Goal: Transaction & Acquisition: Register for event/course

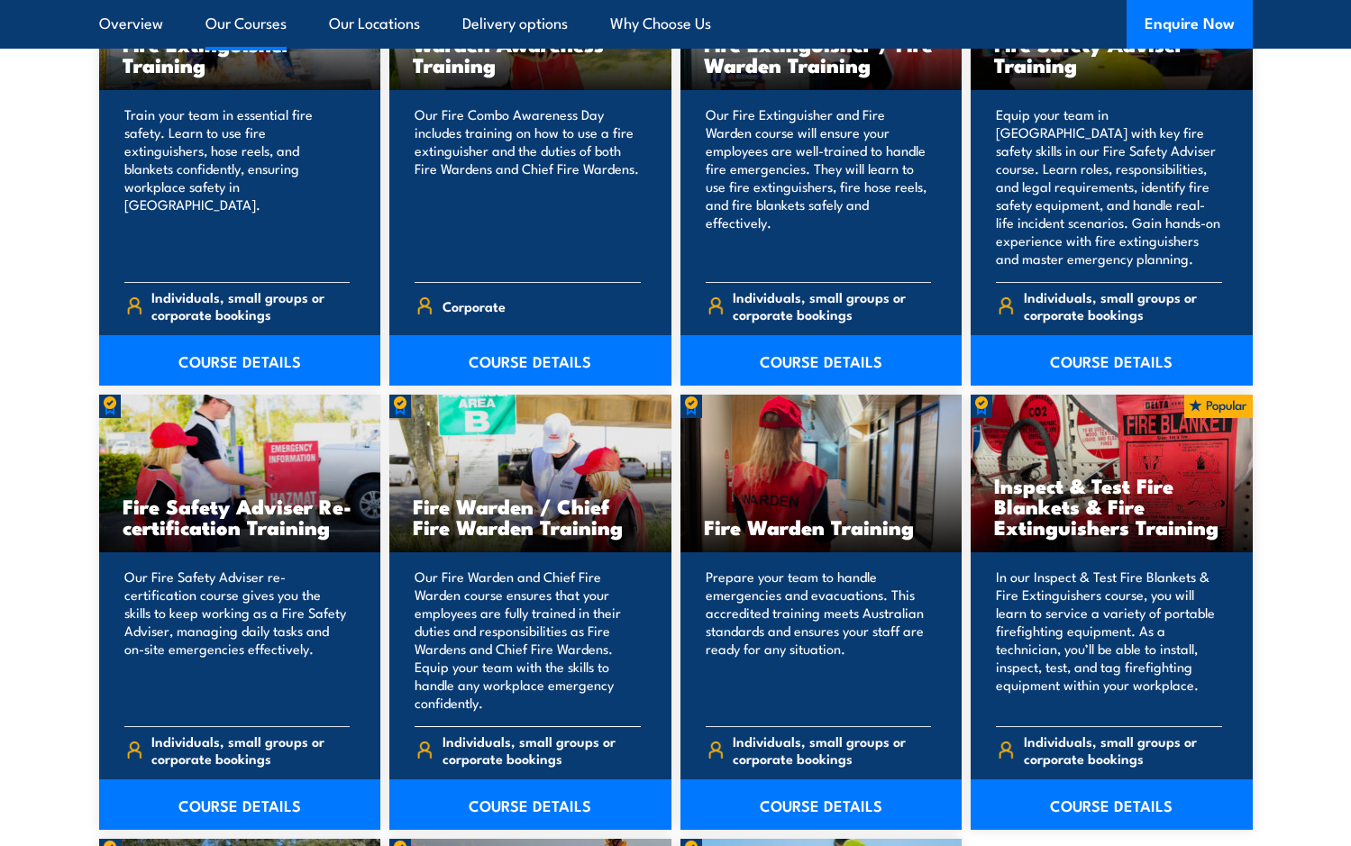
scroll to position [2114, 0]
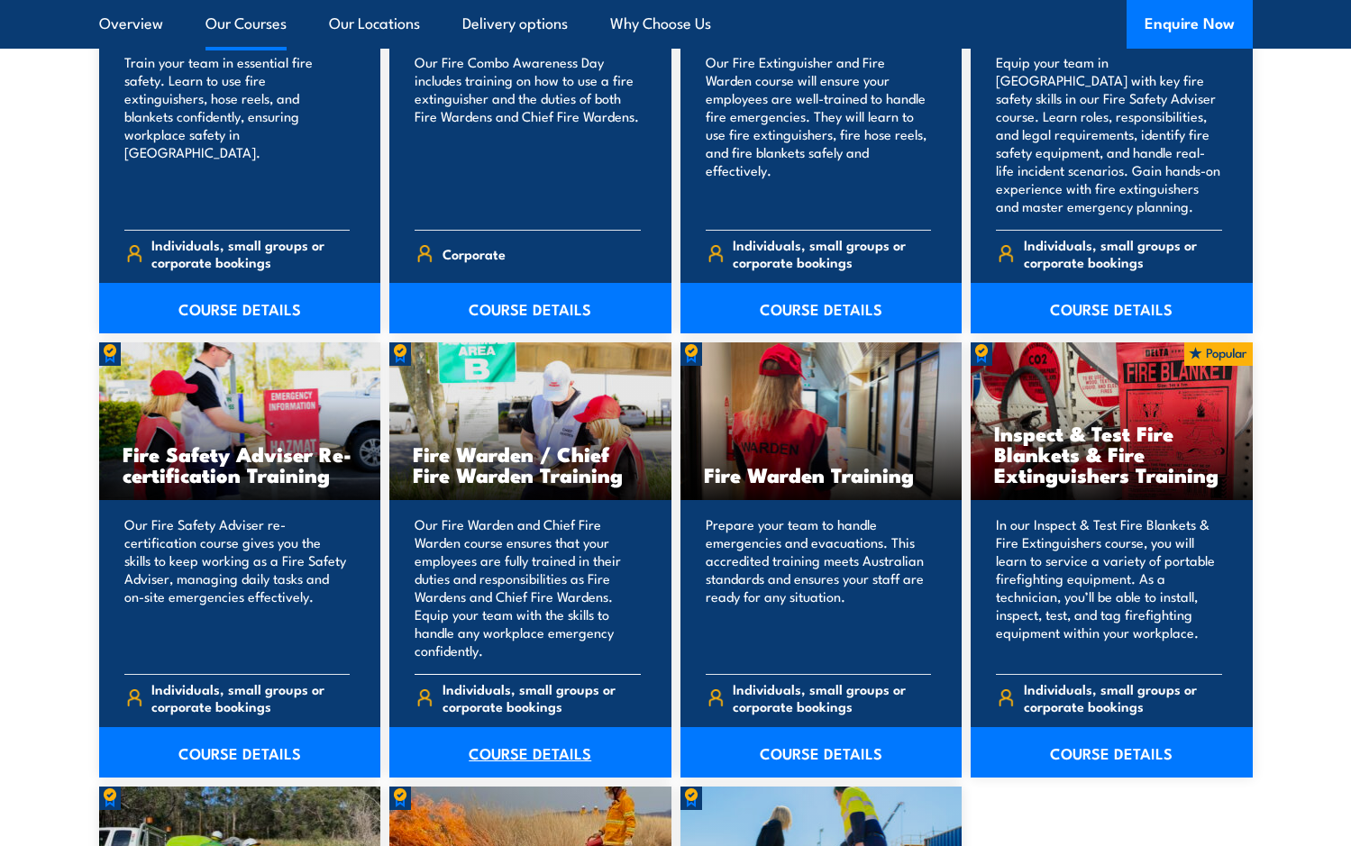
click at [505, 755] on link "COURSE DETAILS" at bounding box center [530, 752] width 282 height 50
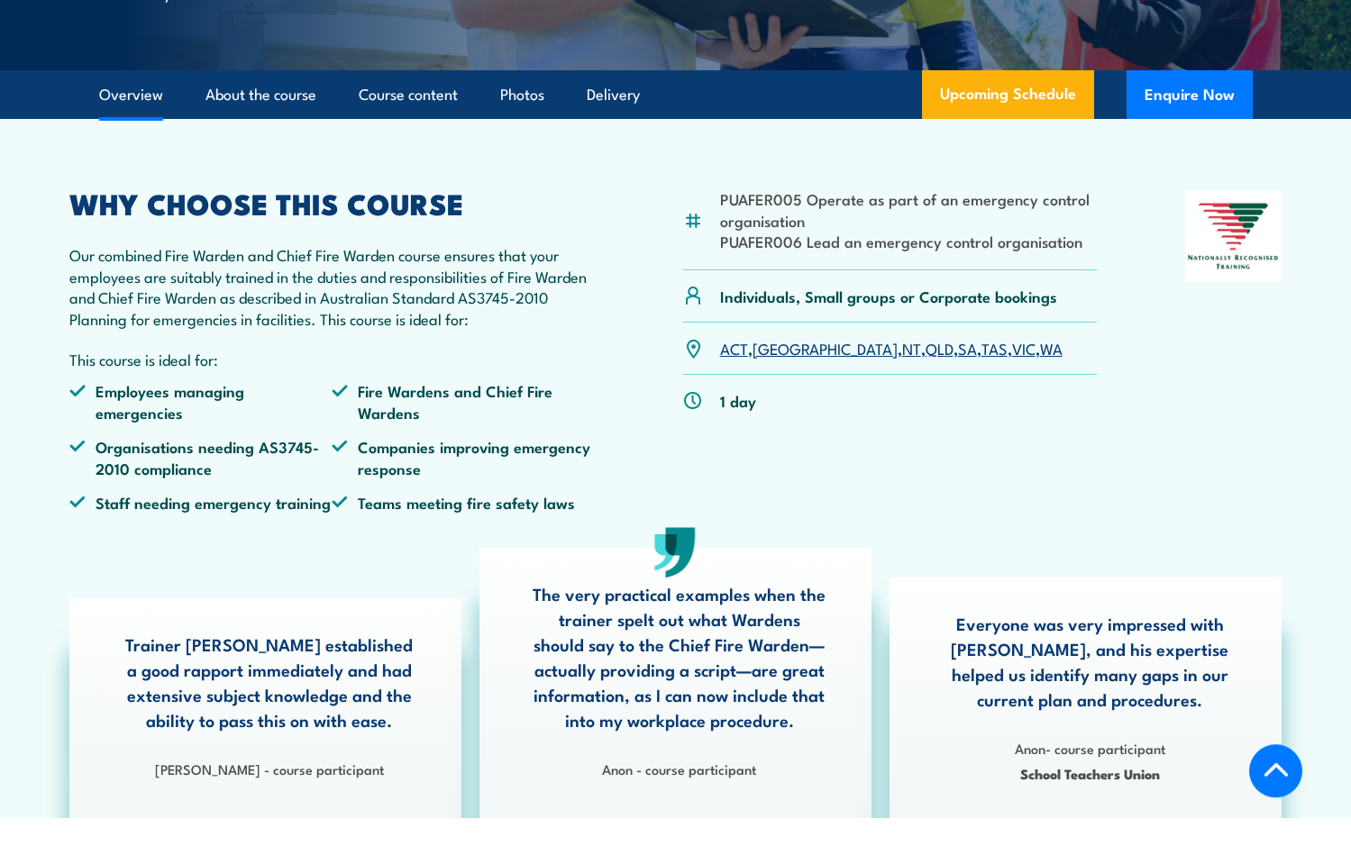
scroll to position [460, 0]
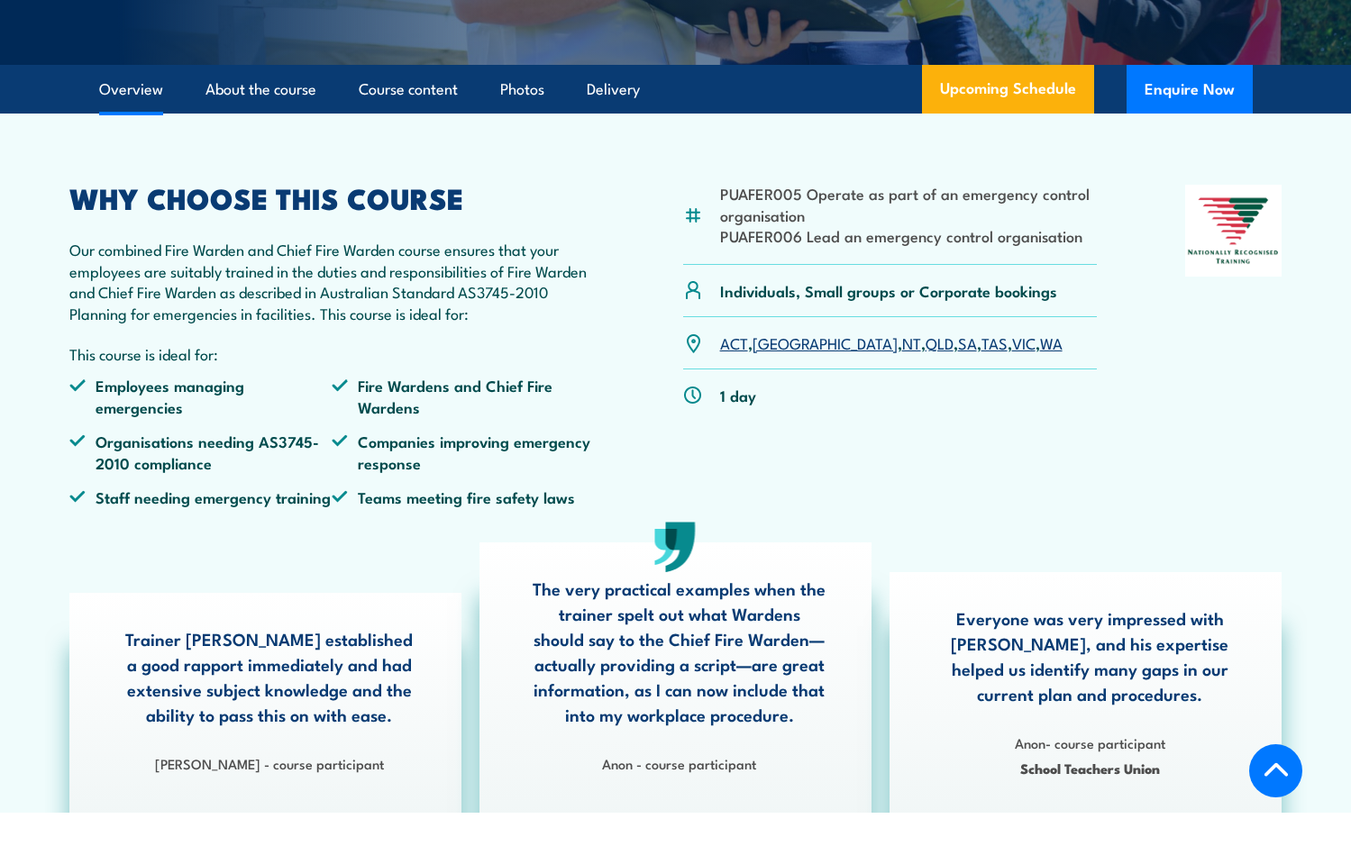
click at [1012, 347] on link "VIC" at bounding box center [1023, 343] width 23 height 22
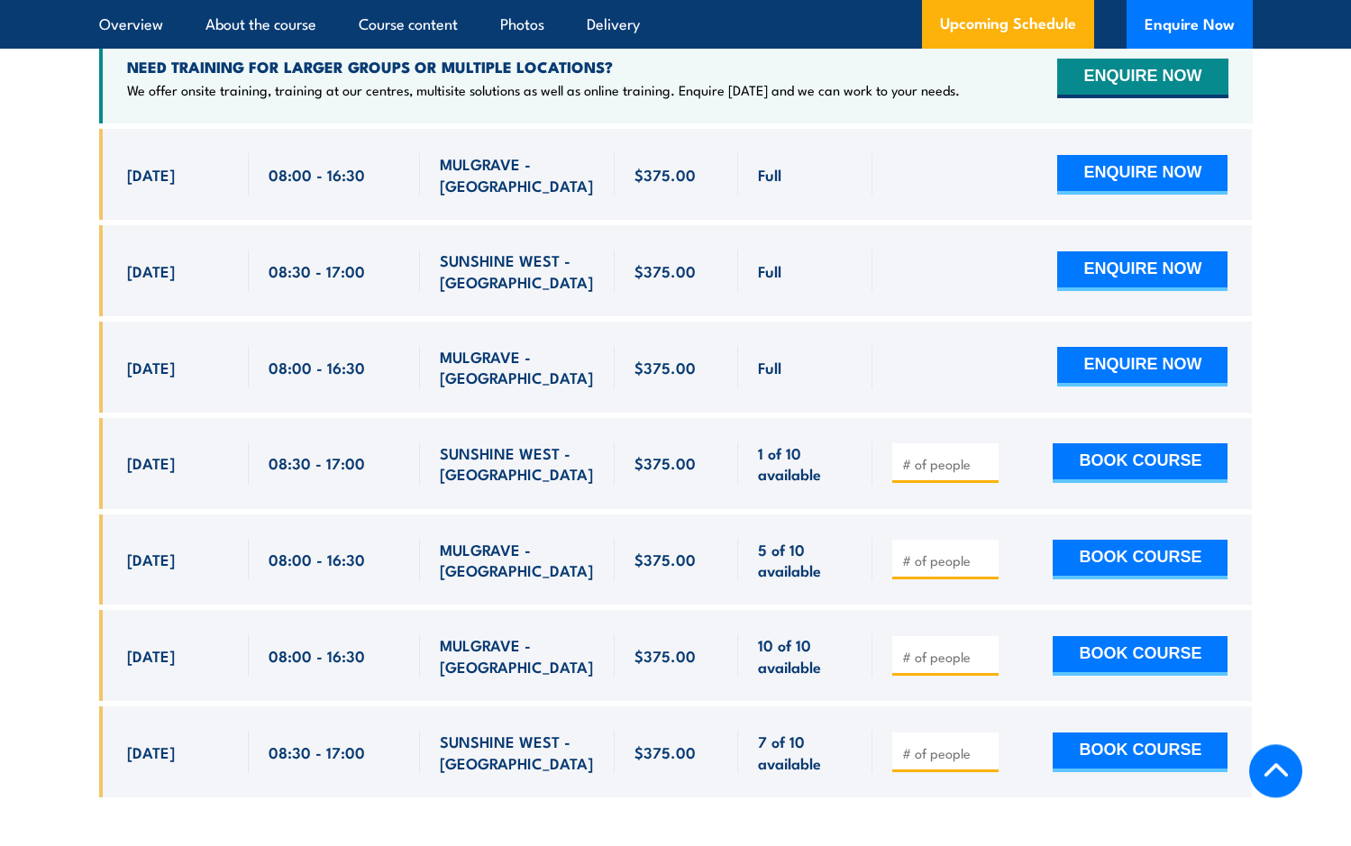
scroll to position [3323, 0]
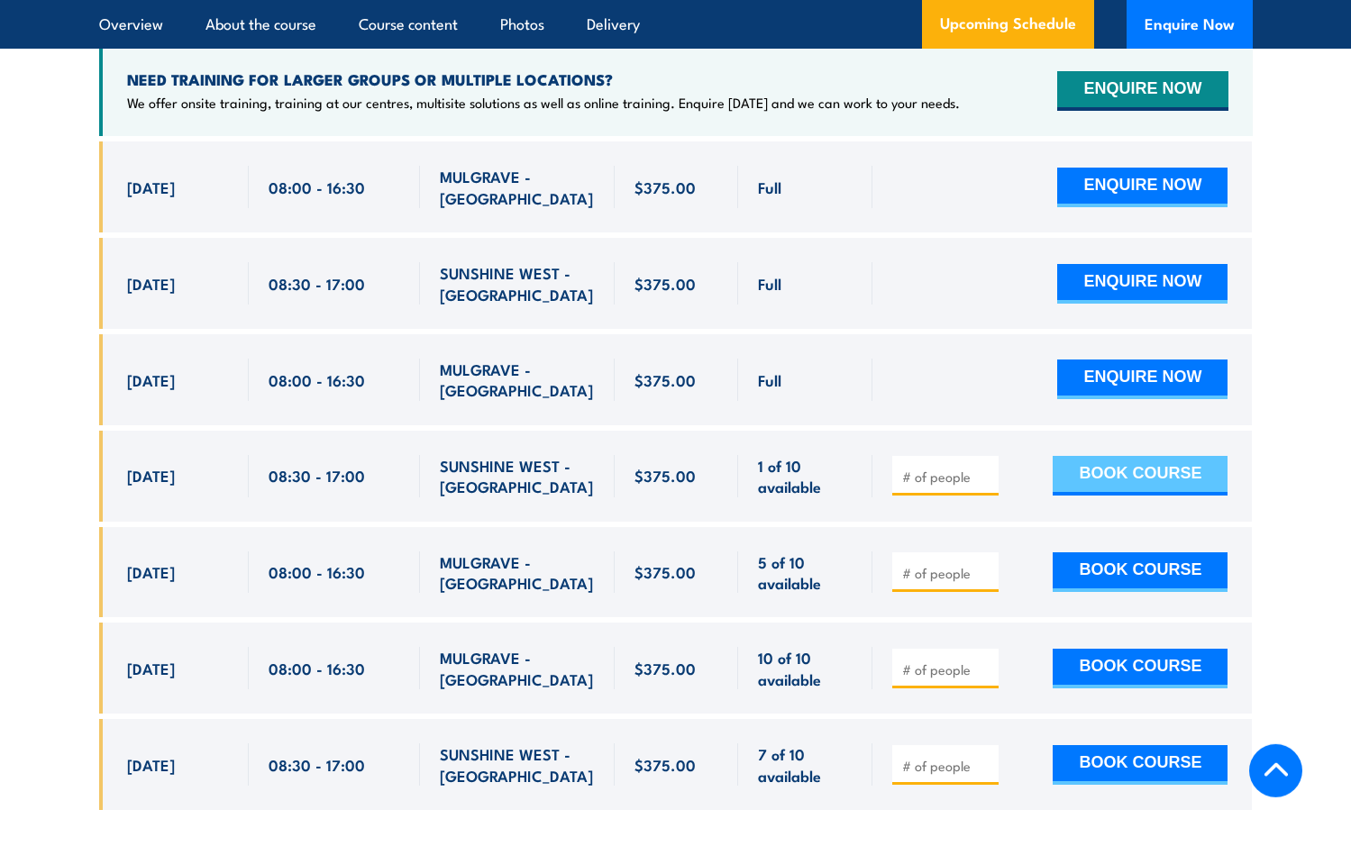
click at [1087, 456] on button "BOOK COURSE" at bounding box center [1140, 476] width 175 height 40
click at [937, 468] on input "number" at bounding box center [947, 477] width 90 height 18
type input "1"
click at [1078, 456] on button "BOOK COURSE" at bounding box center [1140, 476] width 175 height 40
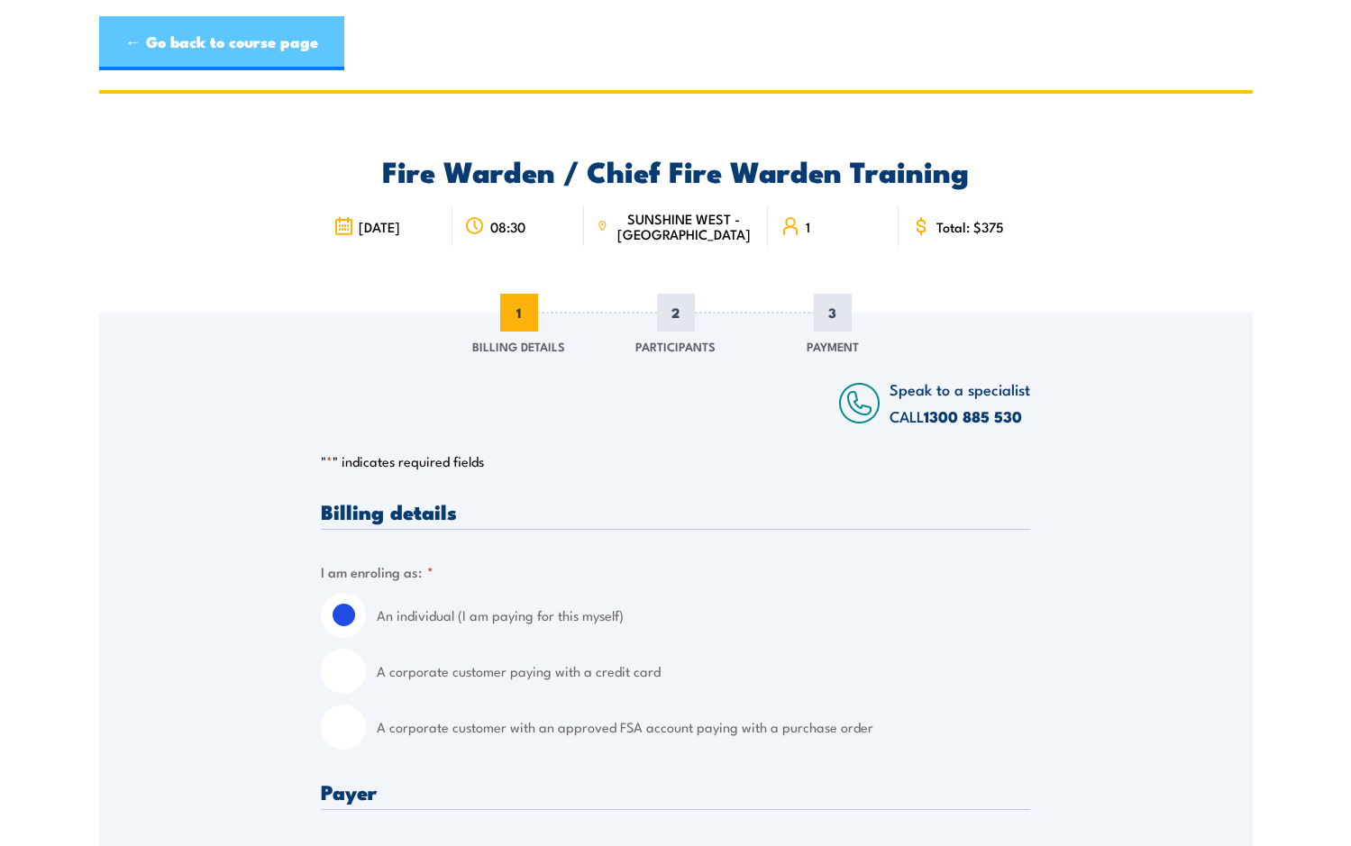
click at [209, 47] on link "← Go back to course page" at bounding box center [221, 43] width 245 height 54
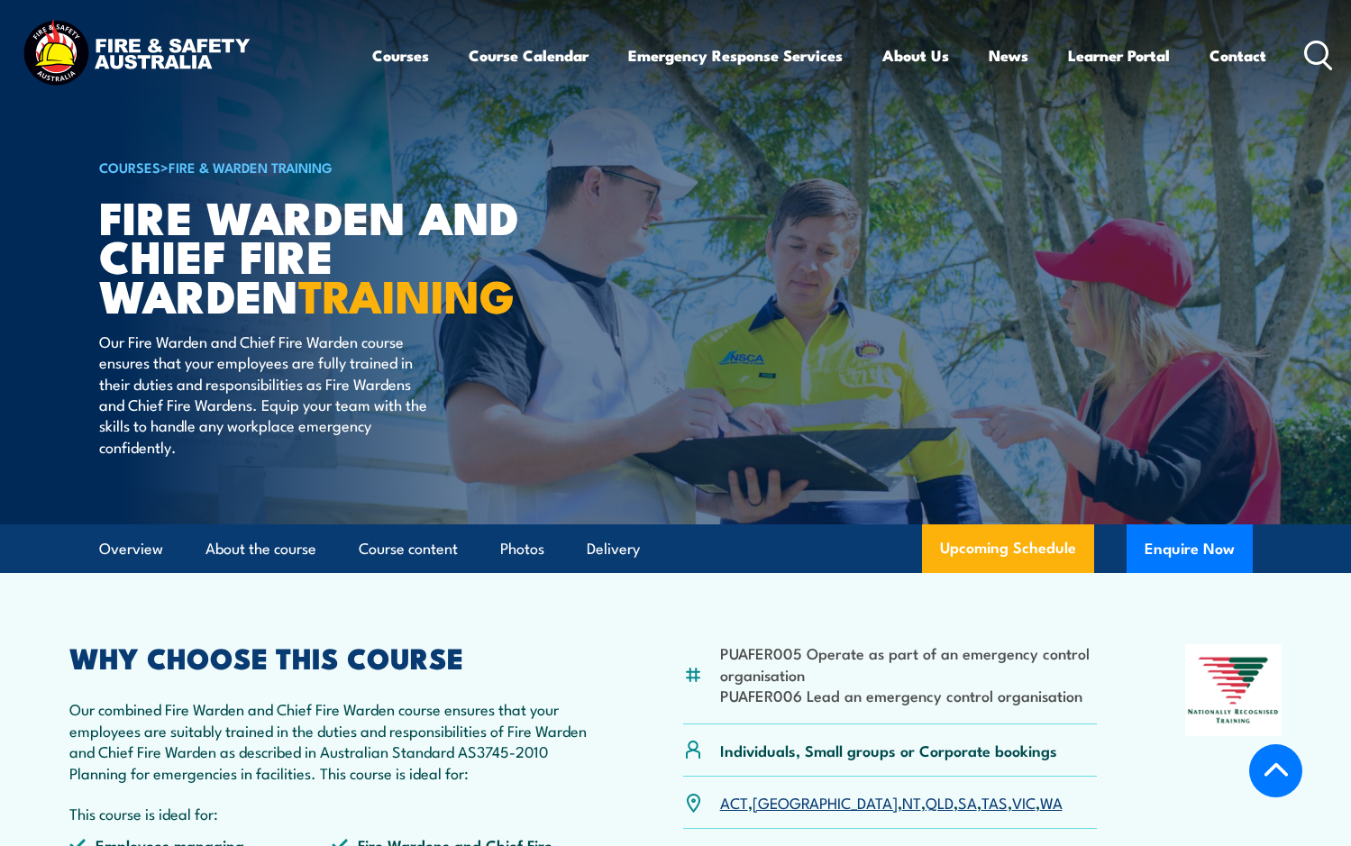
scroll to position [3139, 0]
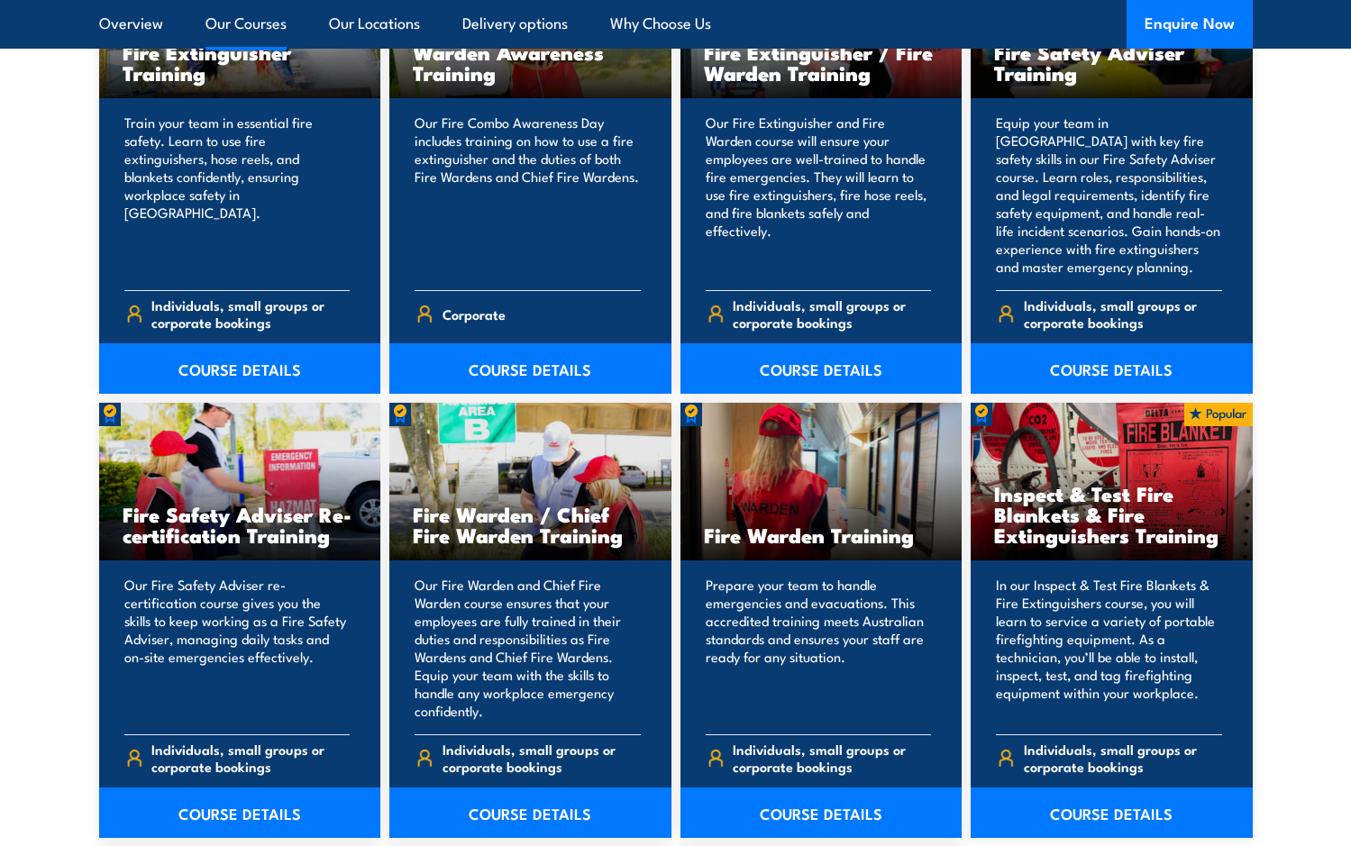
scroll to position [2092, 0]
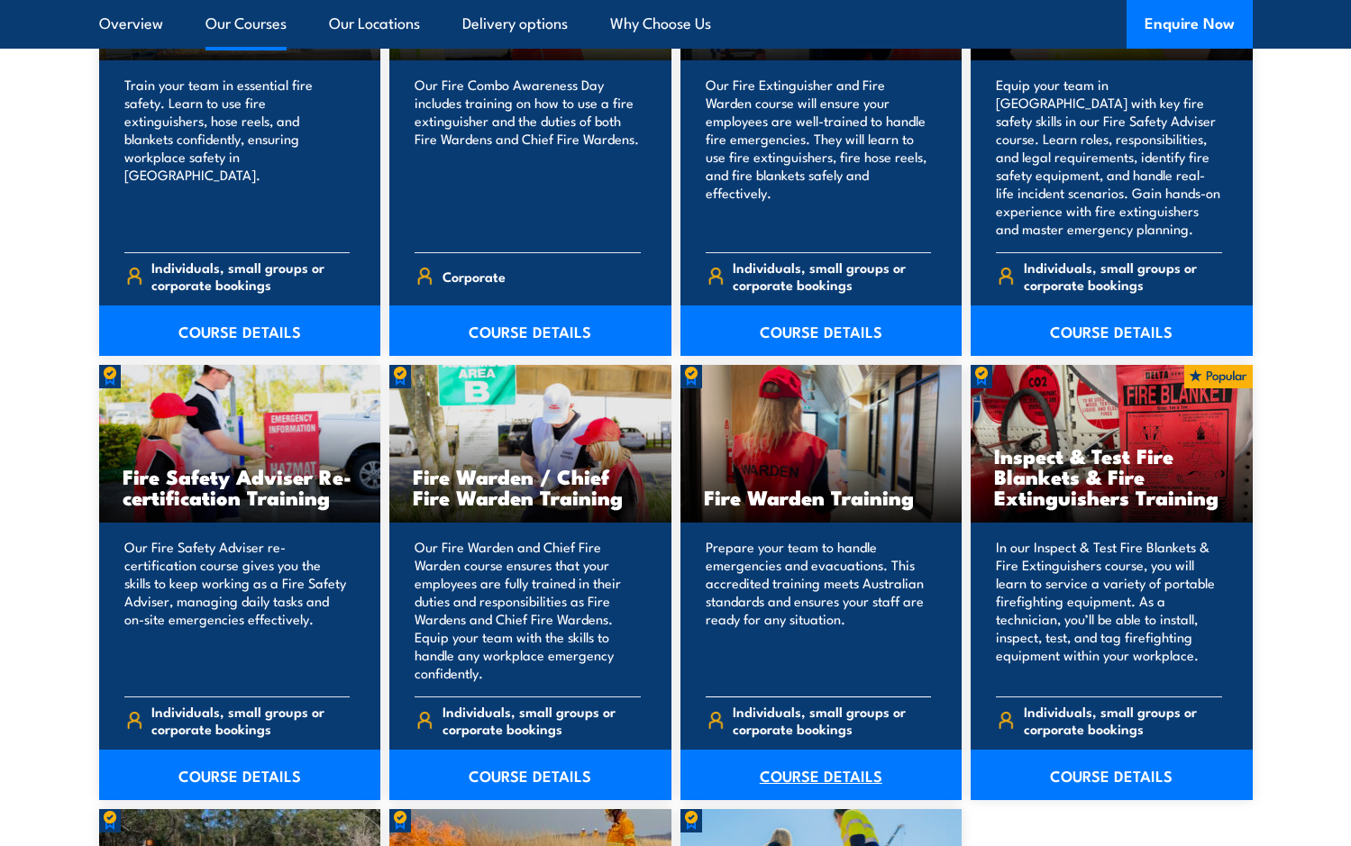
click at [781, 762] on link "COURSE DETAILS" at bounding box center [821, 775] width 282 height 50
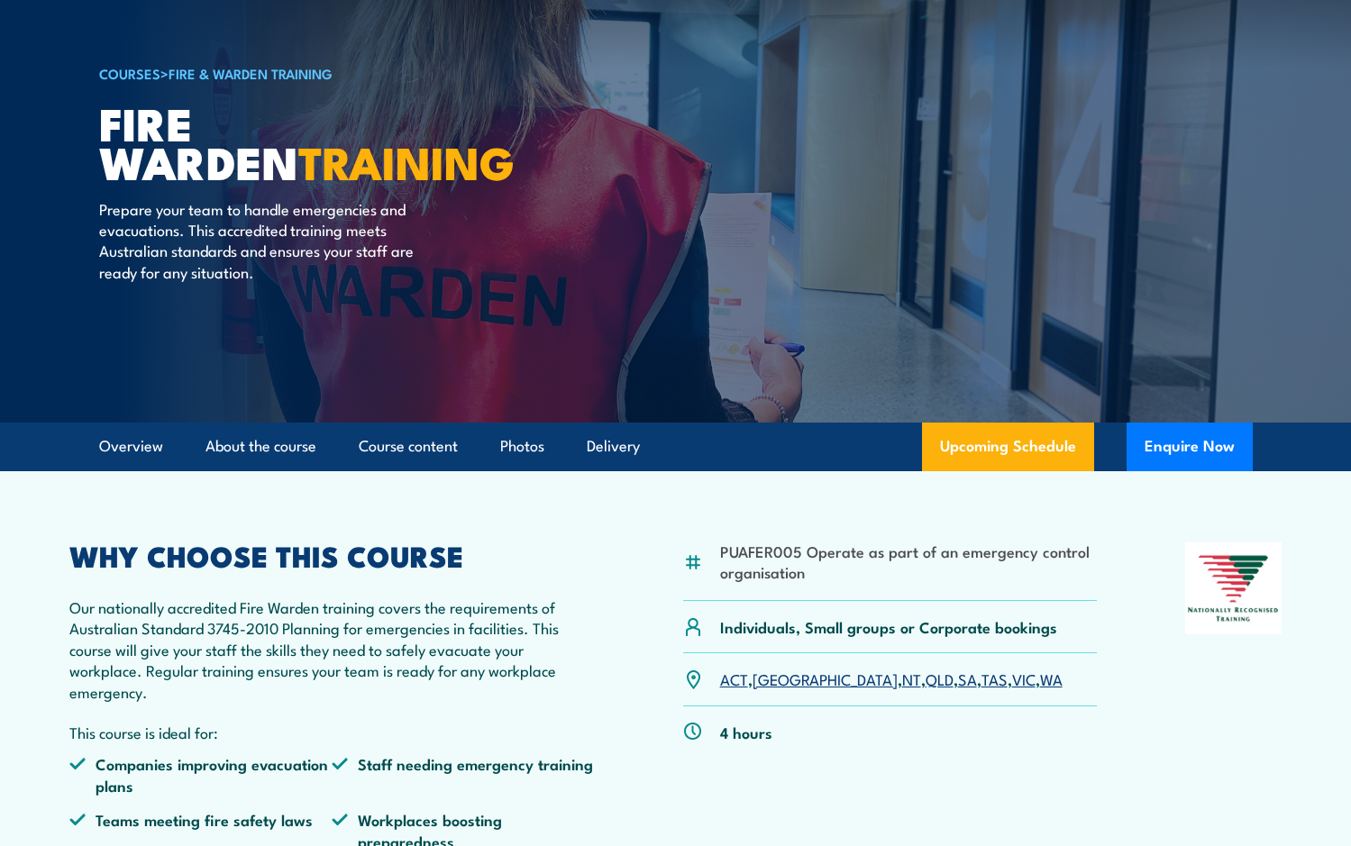
scroll to position [92, 0]
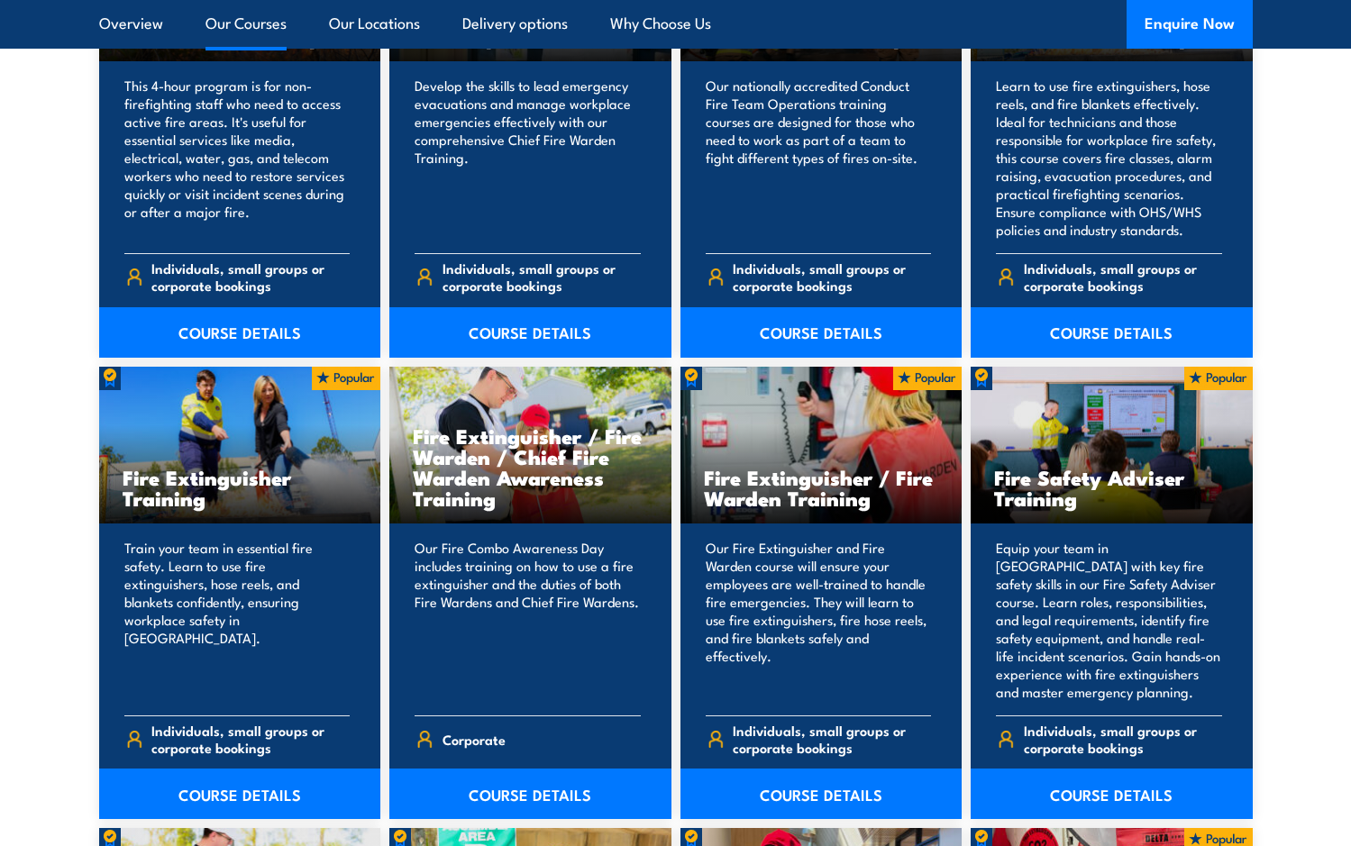
scroll to position [1264, 0]
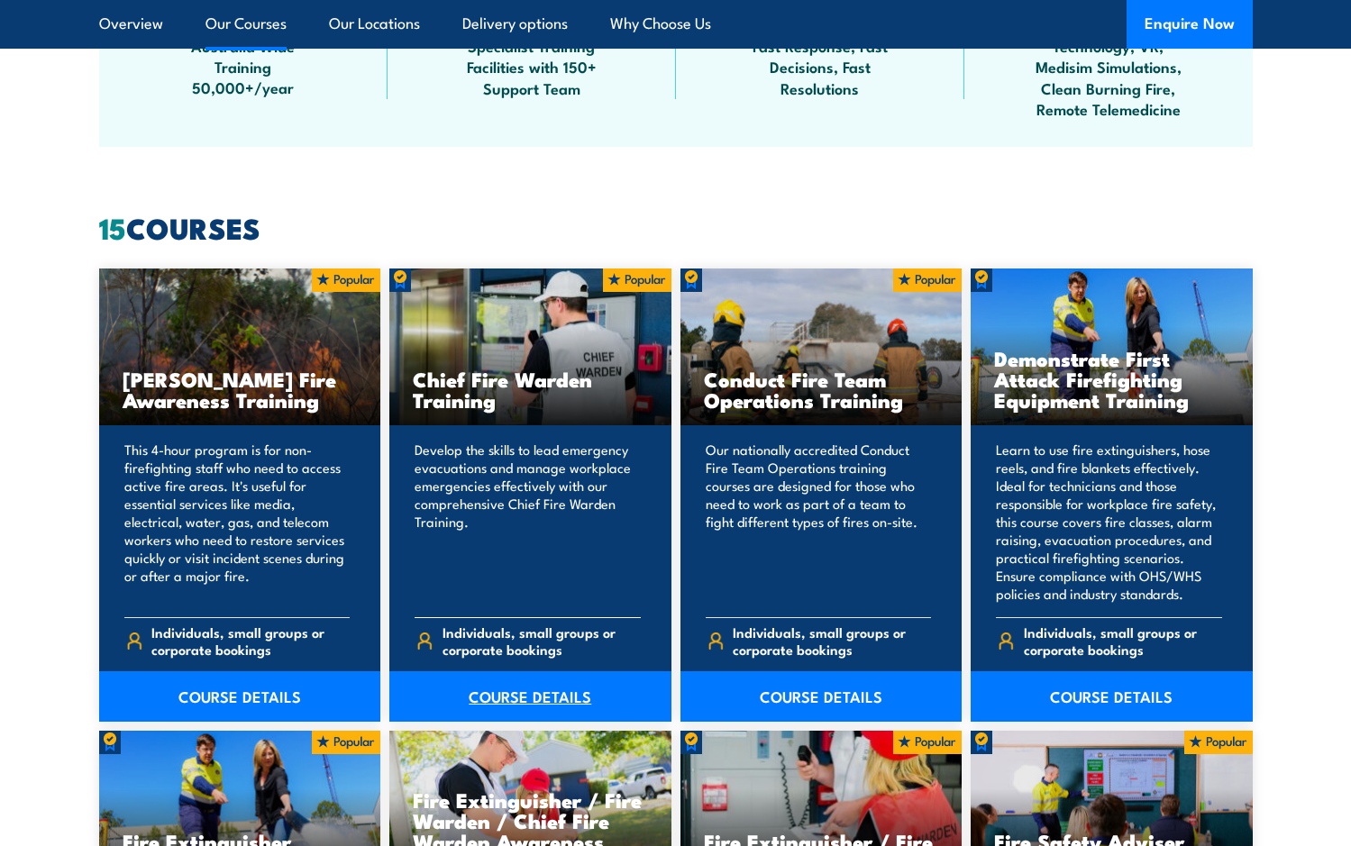
click at [464, 690] on link "COURSE DETAILS" at bounding box center [530, 696] width 282 height 50
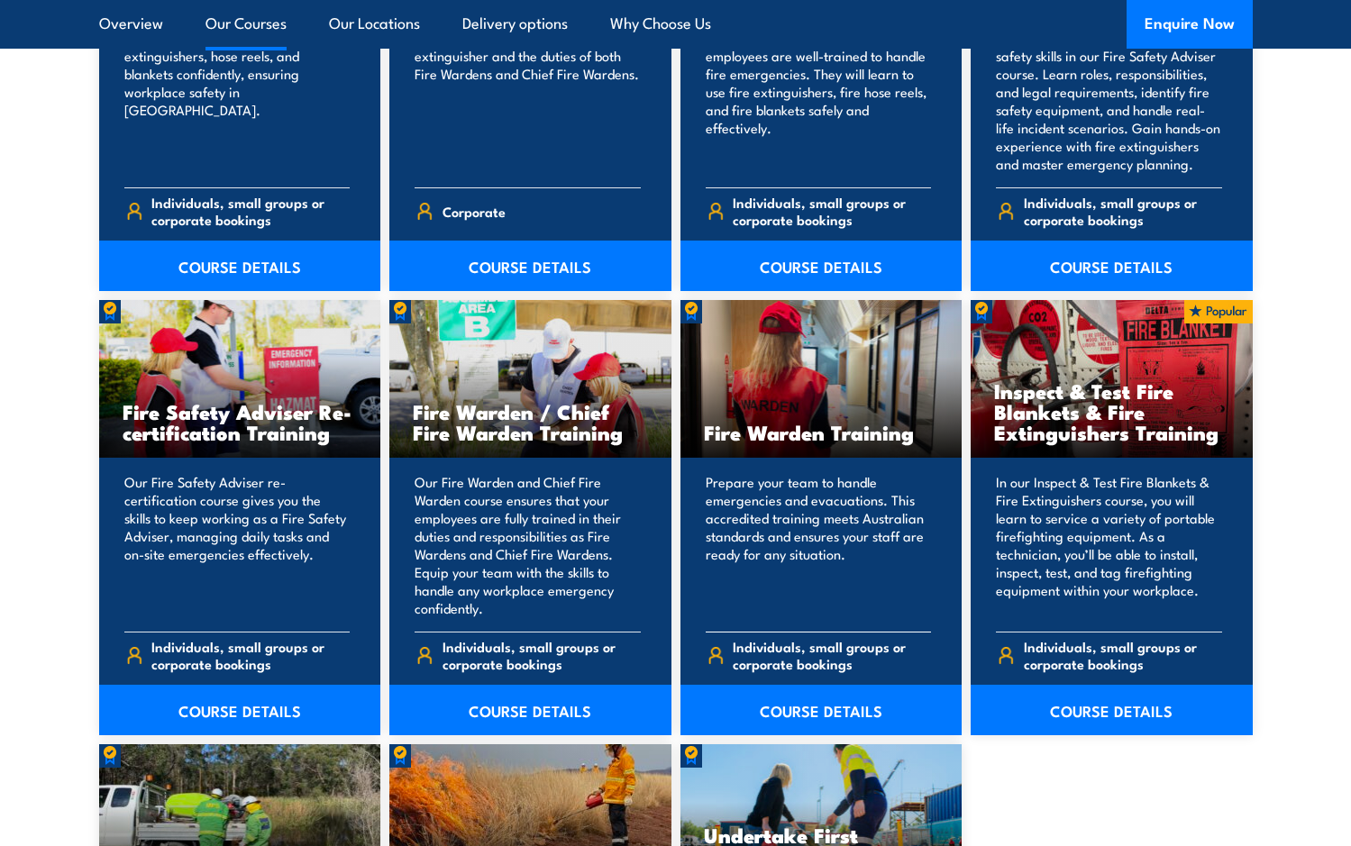
scroll to position [2184, 0]
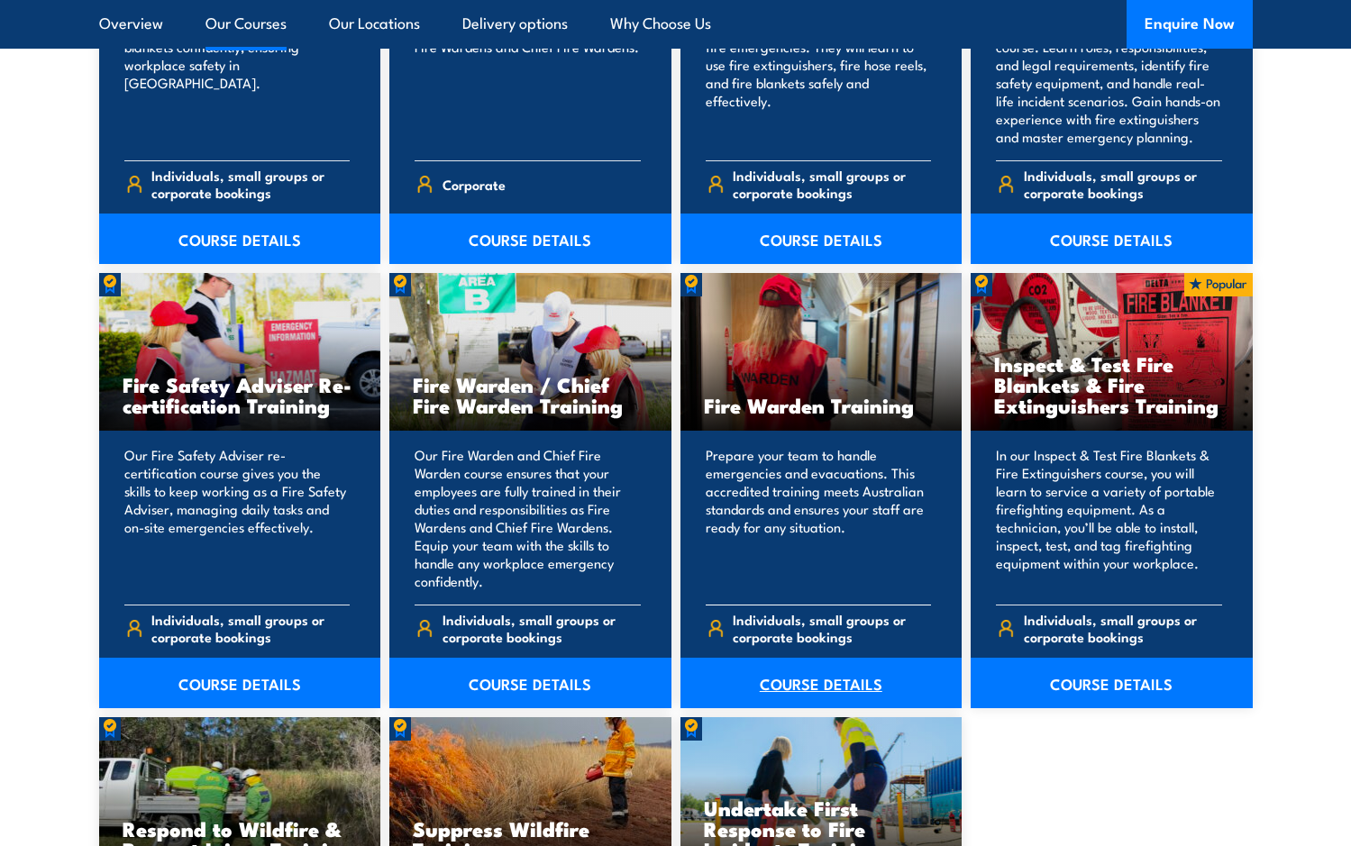
click at [777, 684] on link "COURSE DETAILS" at bounding box center [821, 683] width 282 height 50
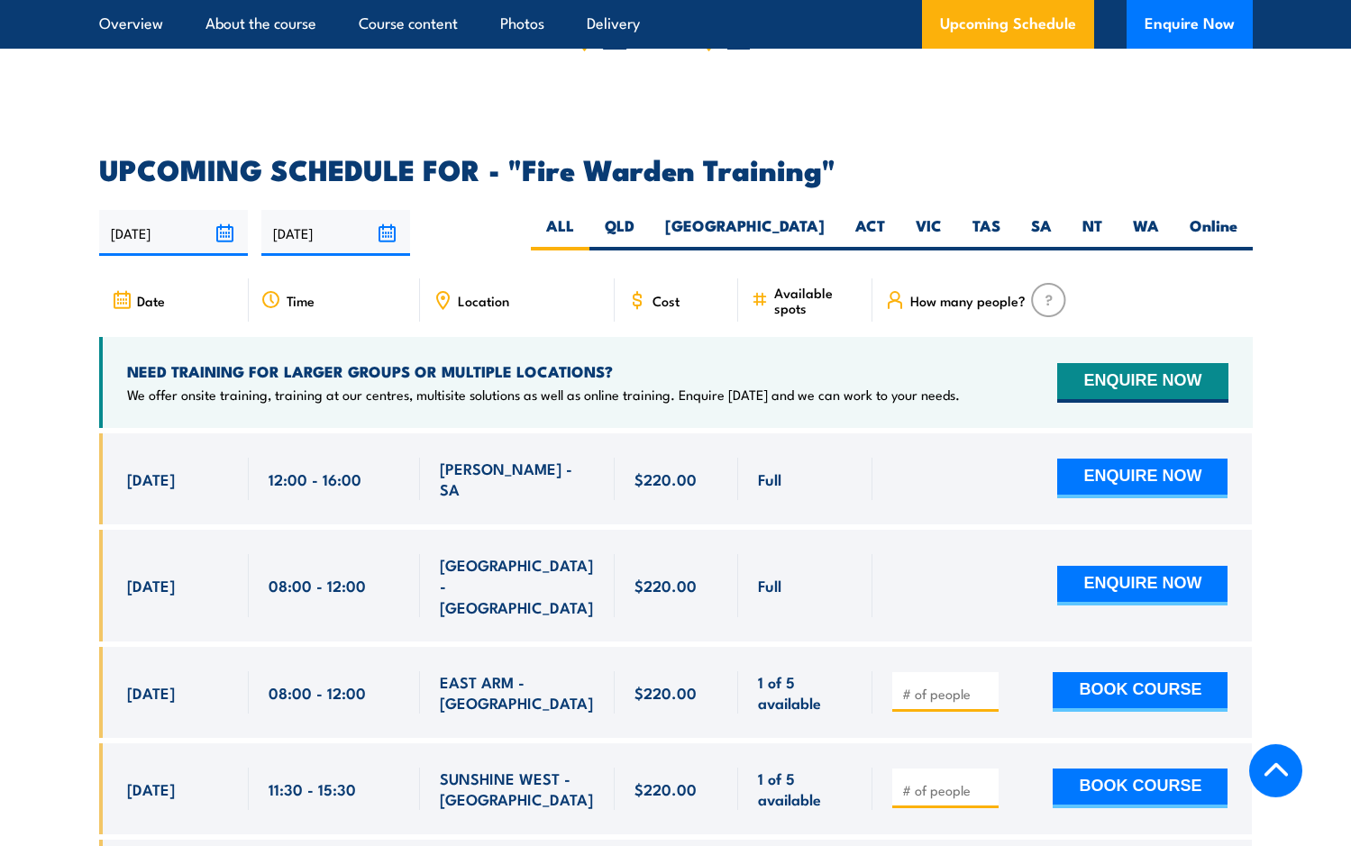
scroll to position [3217, 0]
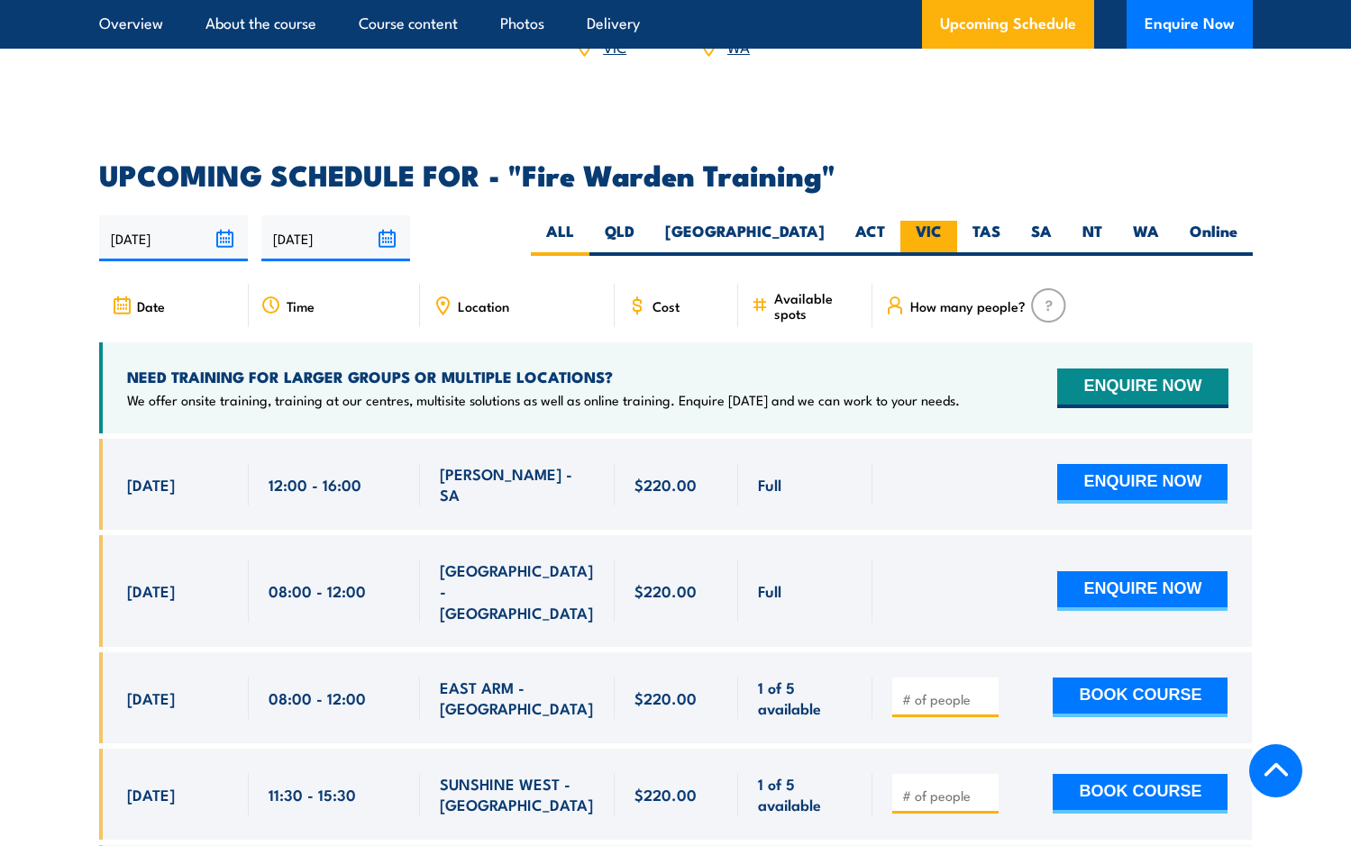
click at [942, 221] on label "VIC" at bounding box center [928, 238] width 57 height 35
click at [942, 221] on input "VIC" at bounding box center [948, 227] width 12 height 12
radio input "true"
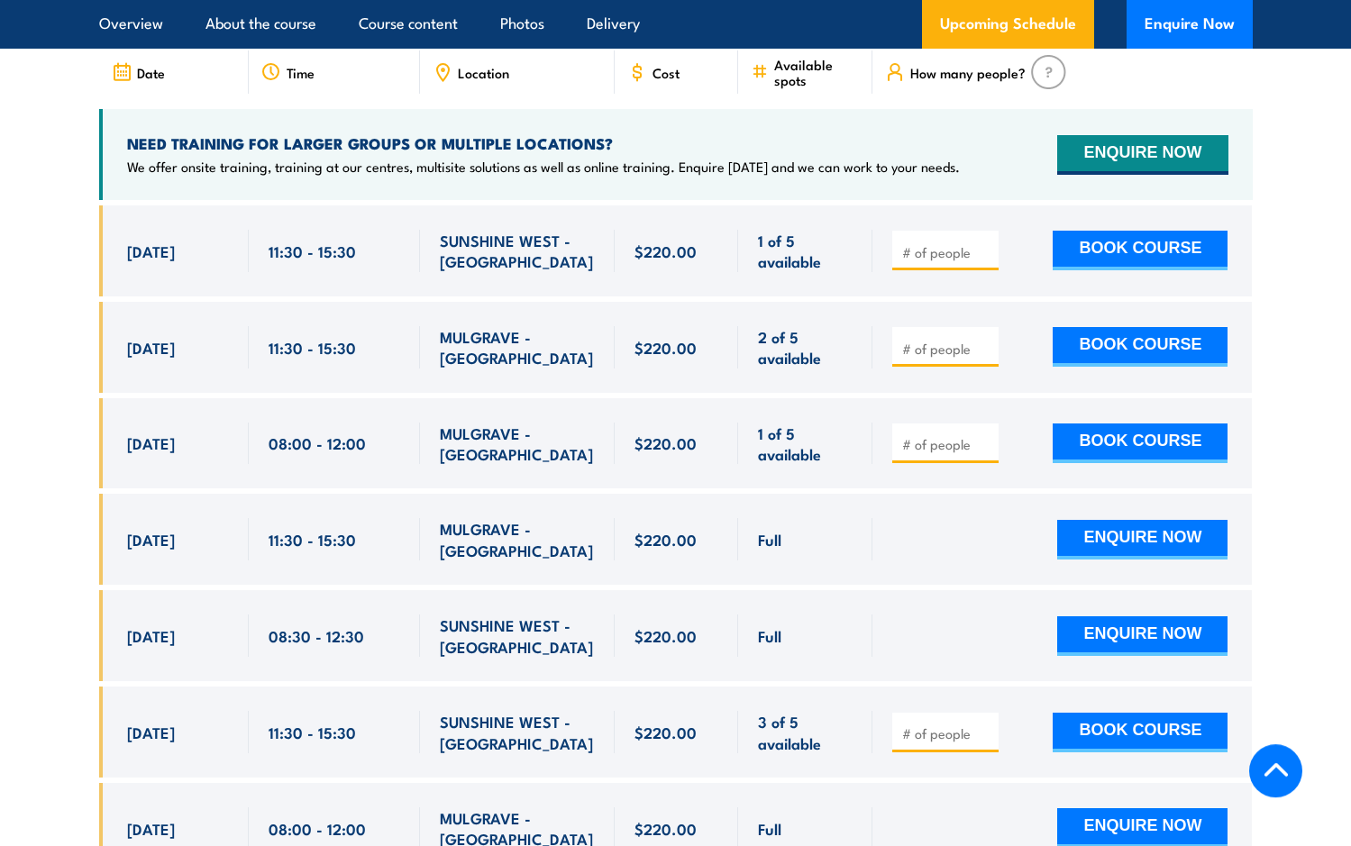
scroll to position [3352, 0]
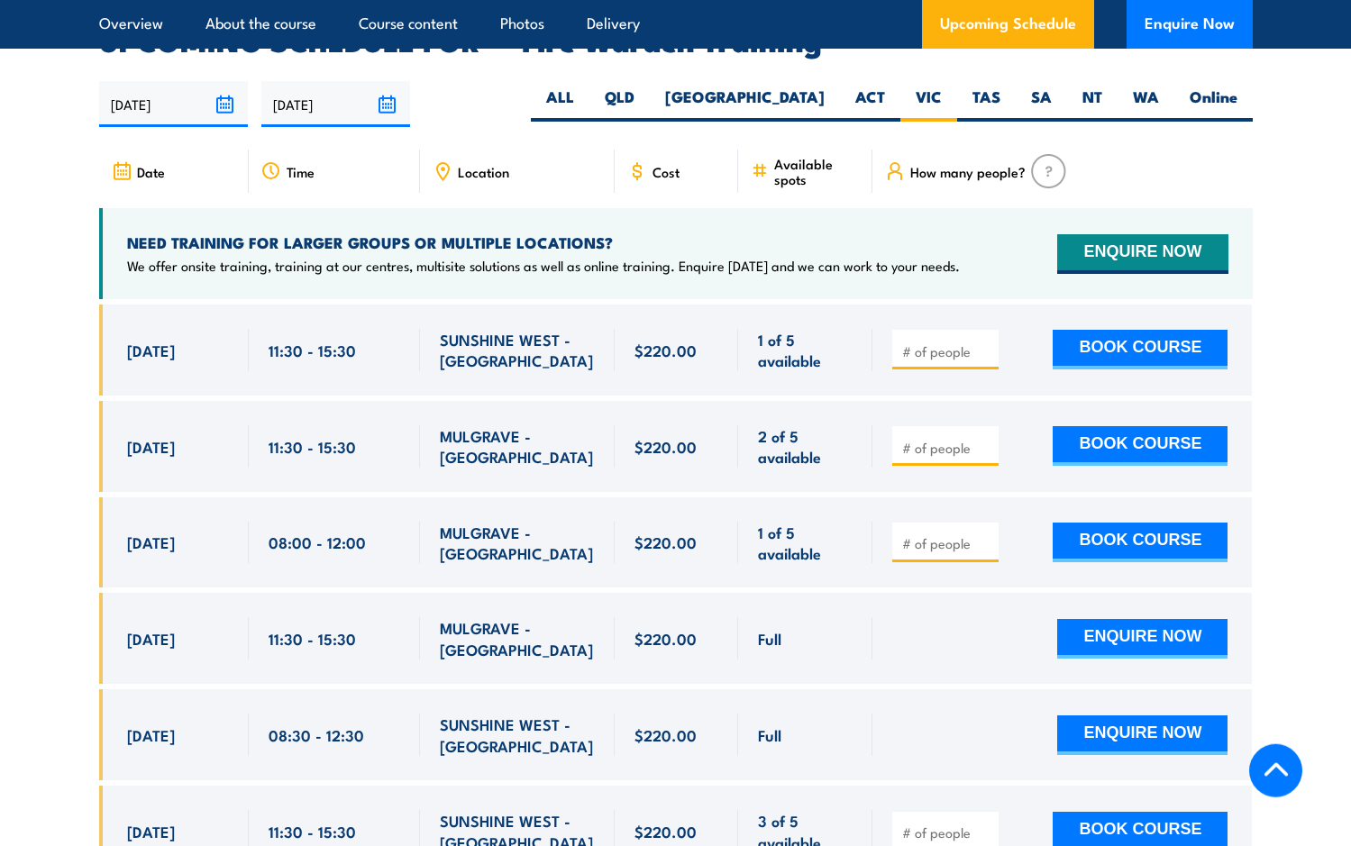
click at [926, 342] on input "number" at bounding box center [947, 351] width 90 height 18
click at [934, 342] on input "number" at bounding box center [947, 351] width 90 height 18
type input "1"
click at [958, 361] on div "1 BOOK COURSE" at bounding box center [1061, 350] width 379 height 91
click at [1127, 330] on button "BOOK COURSE" at bounding box center [1140, 350] width 175 height 40
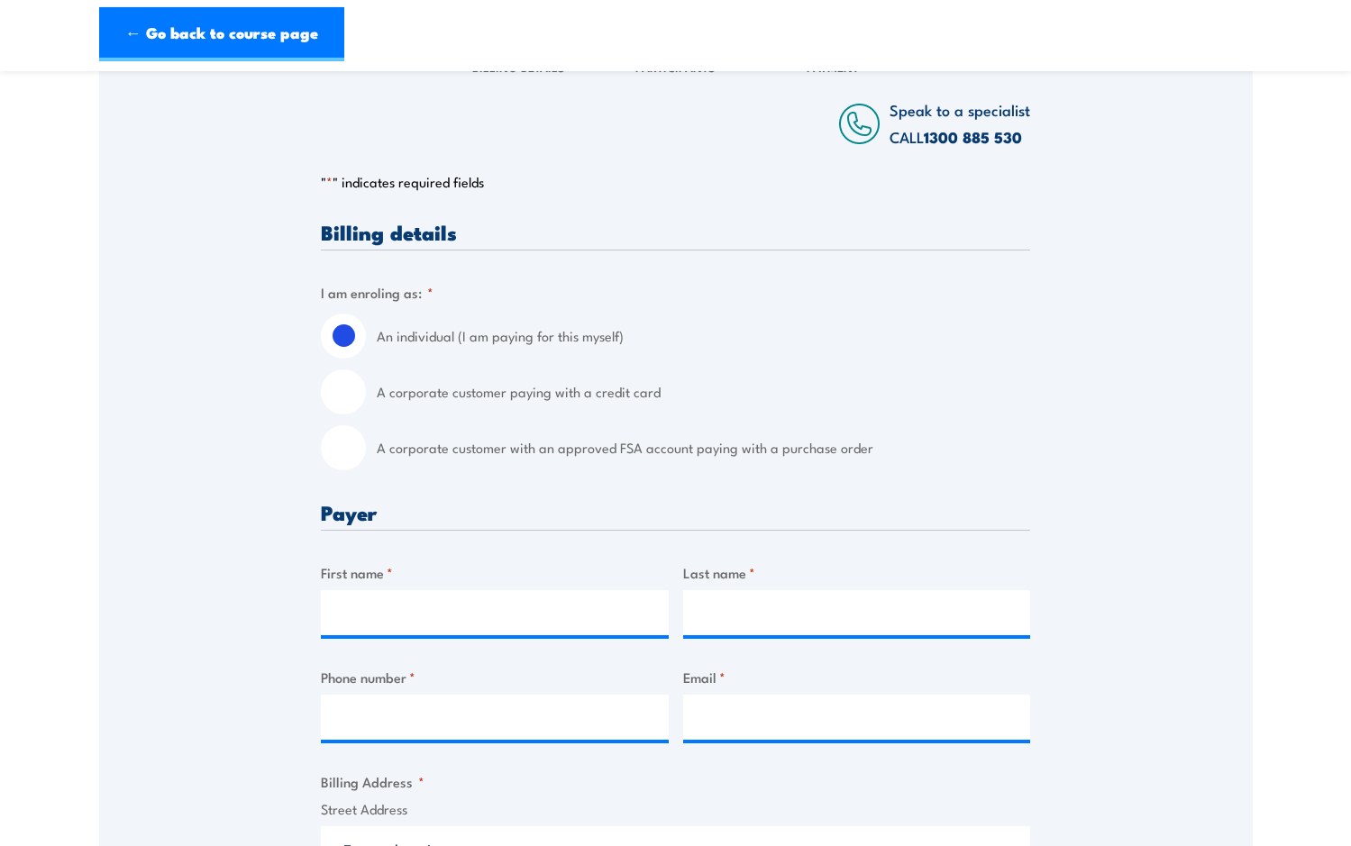
scroll to position [368, 0]
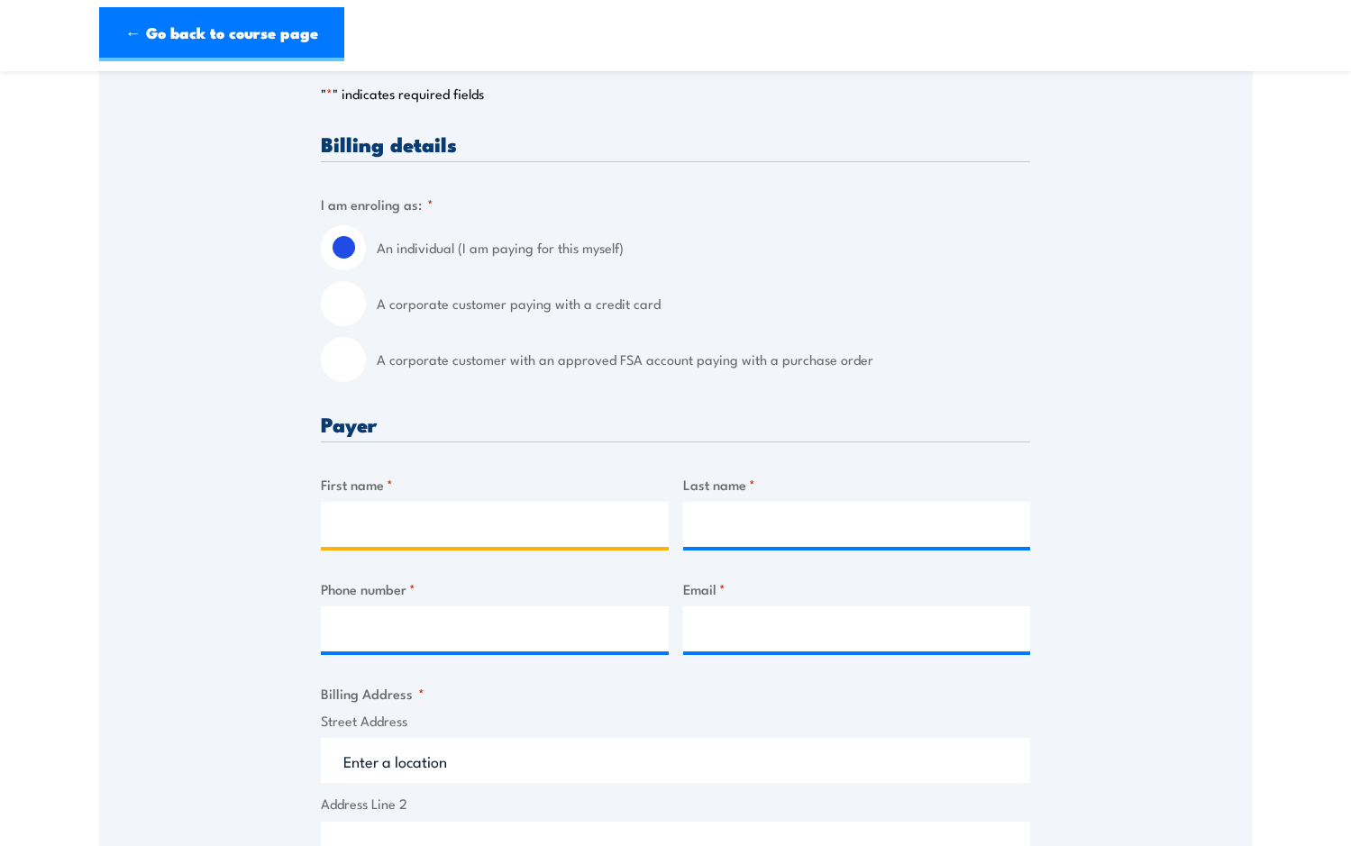
click at [450, 529] on input "First name *" at bounding box center [495, 524] width 348 height 45
type input "Rafed"
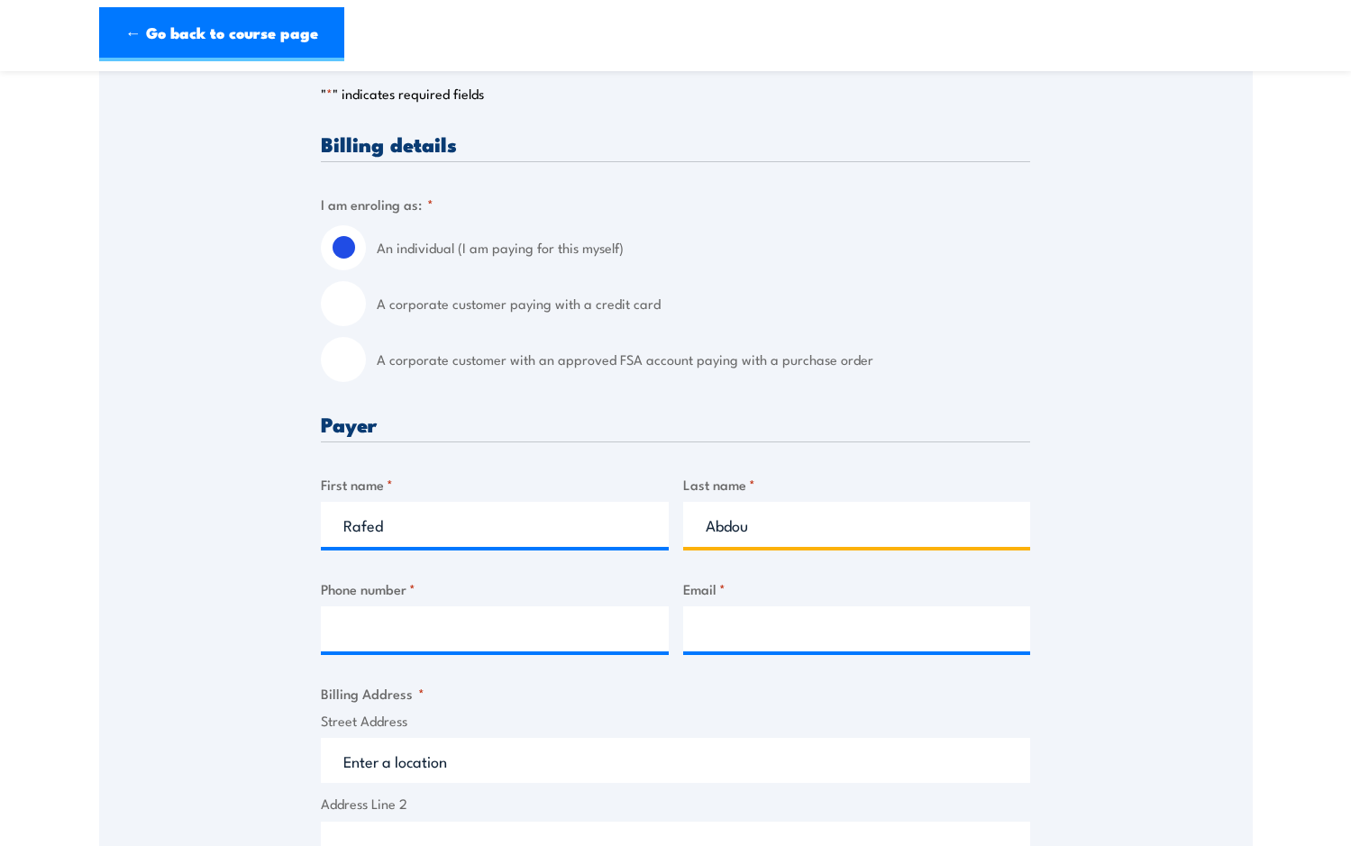
type input "Abdou"
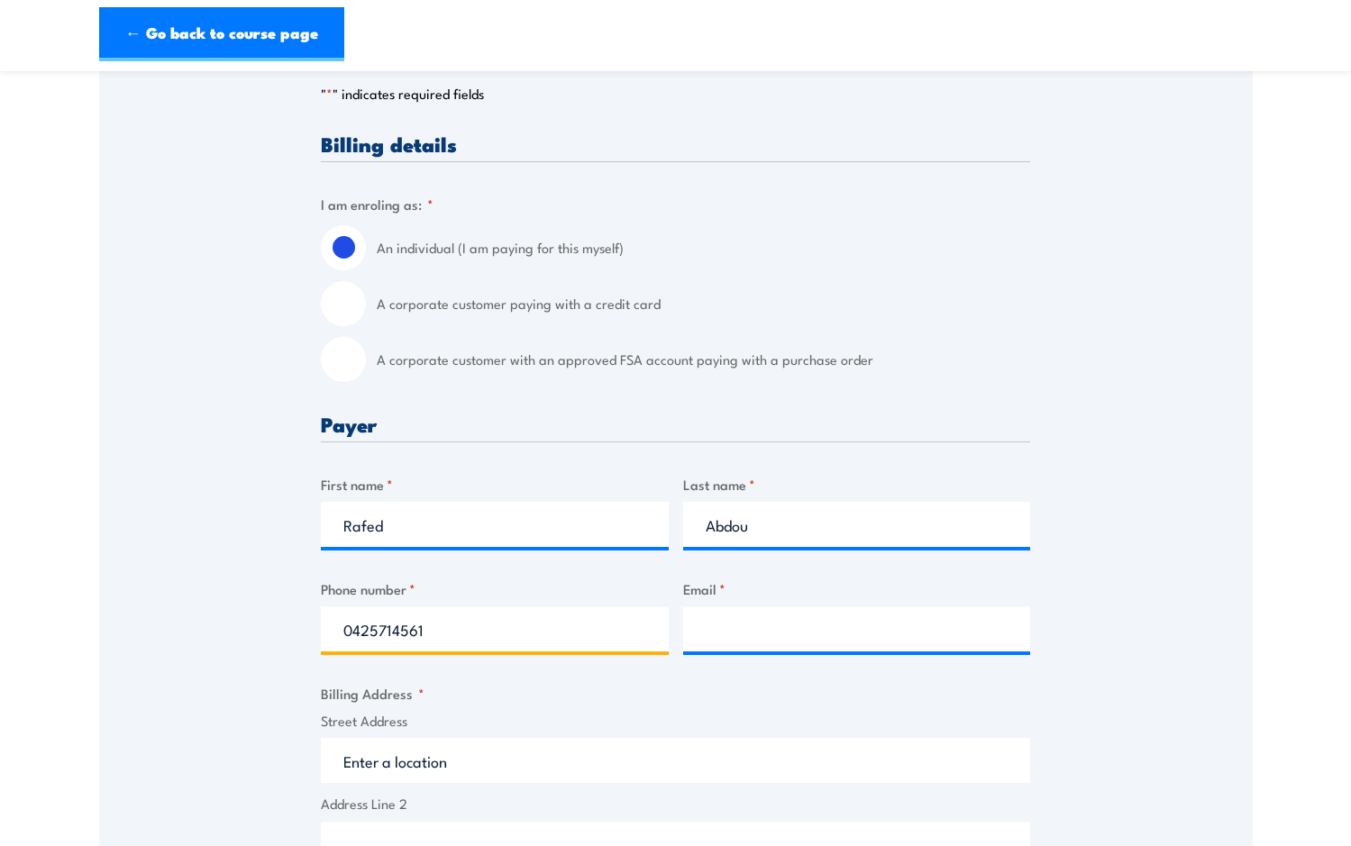
type input "0425714561"
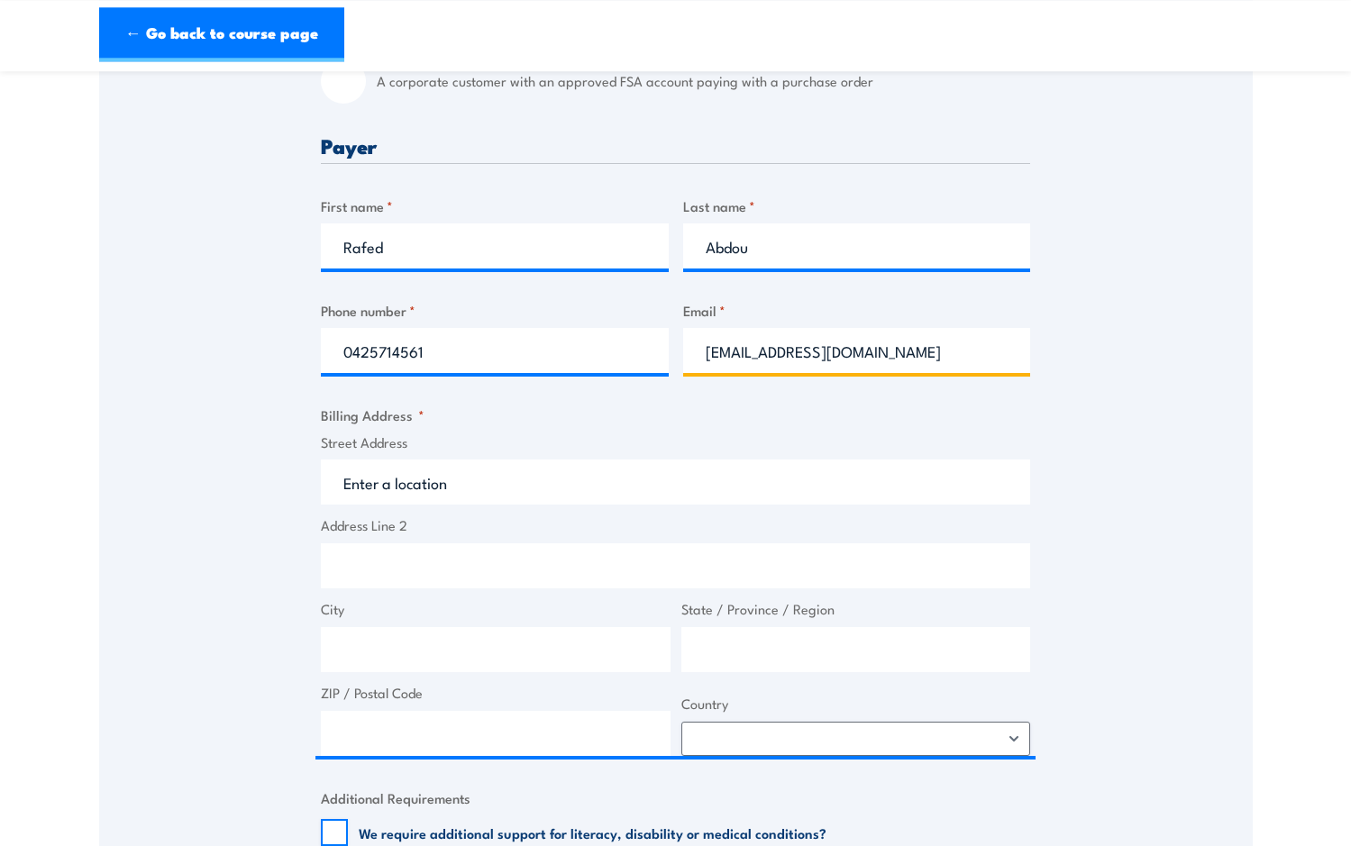
scroll to position [735, 0]
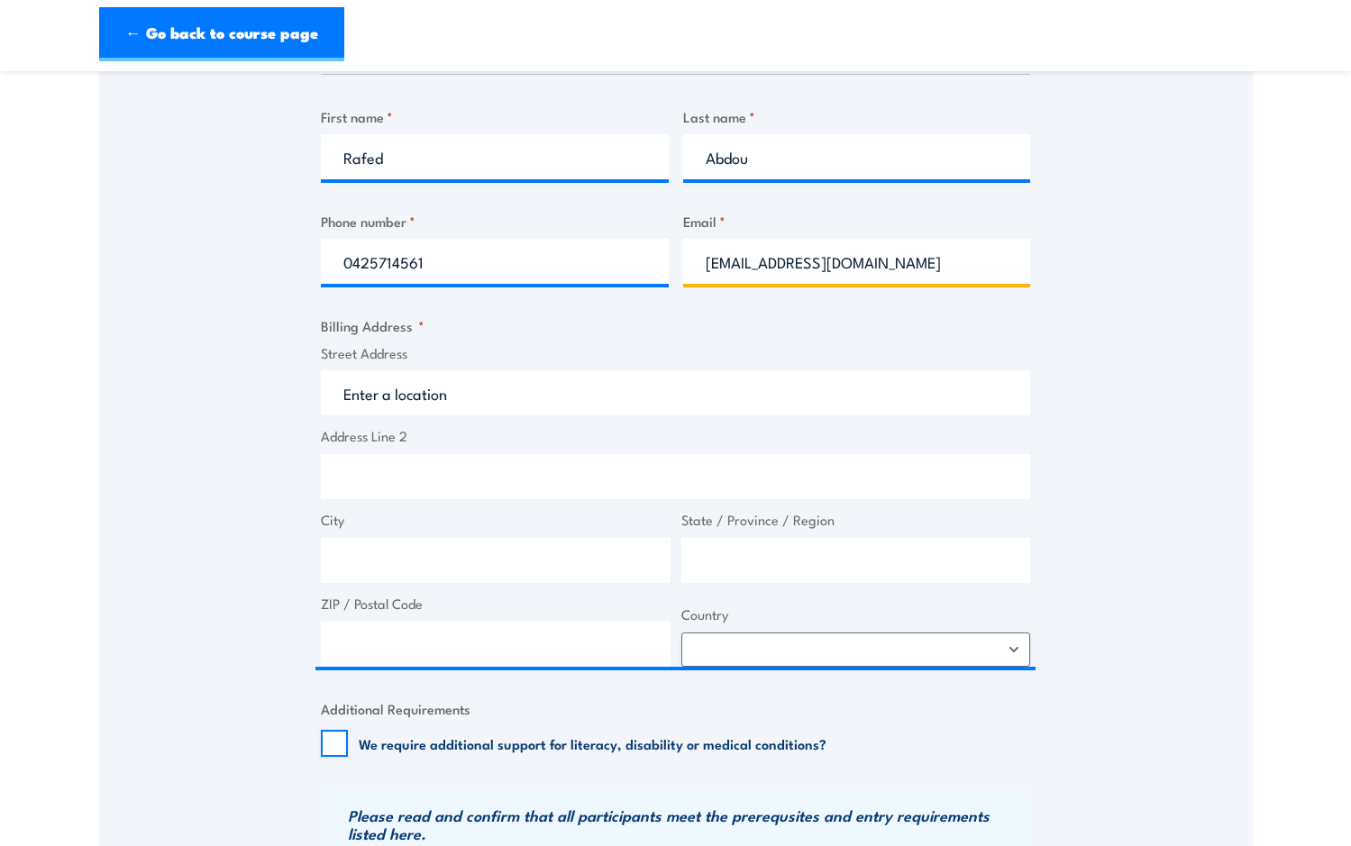
type input "rafed@tls.net.au"
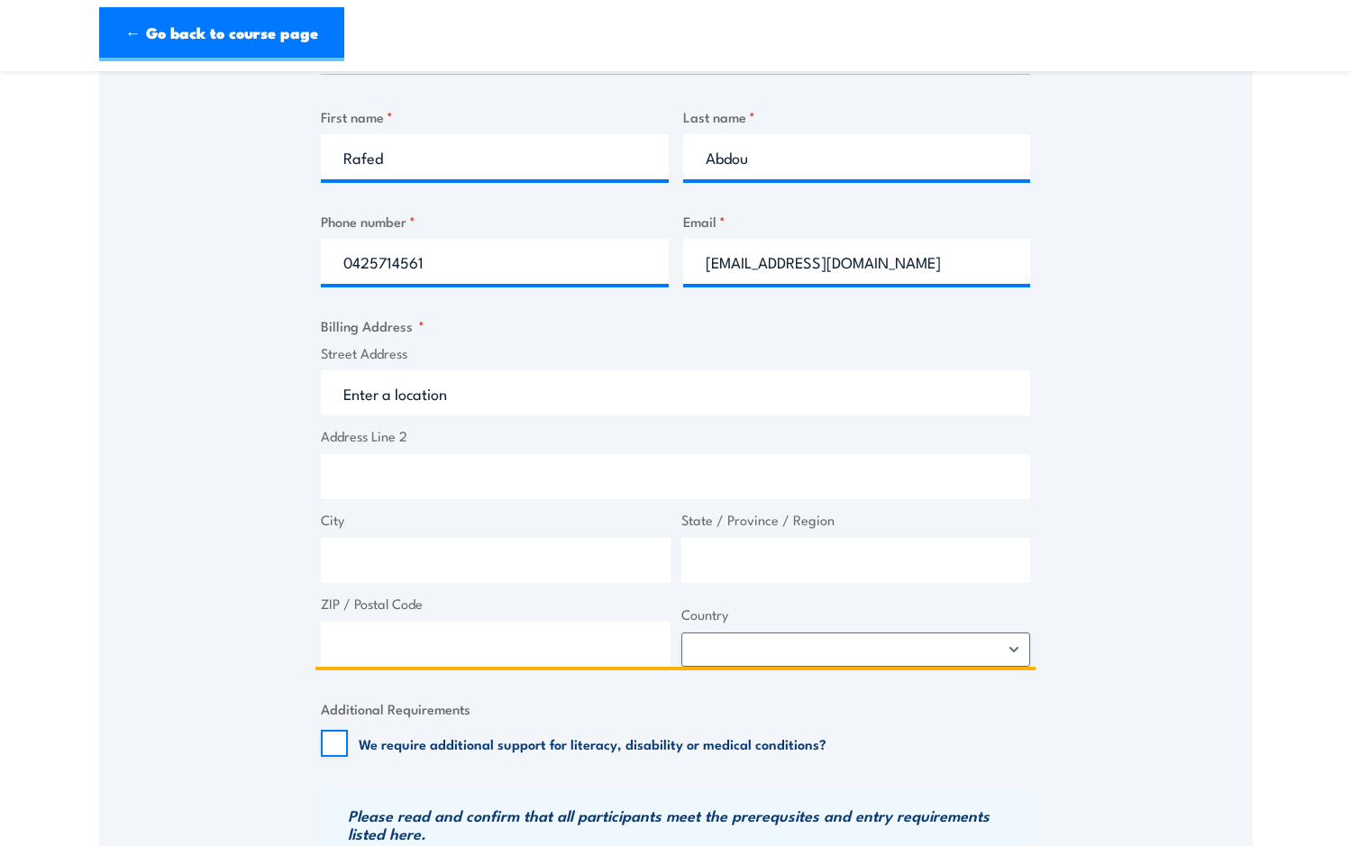
click at [451, 397] on input "Street Address" at bounding box center [675, 392] width 709 height 45
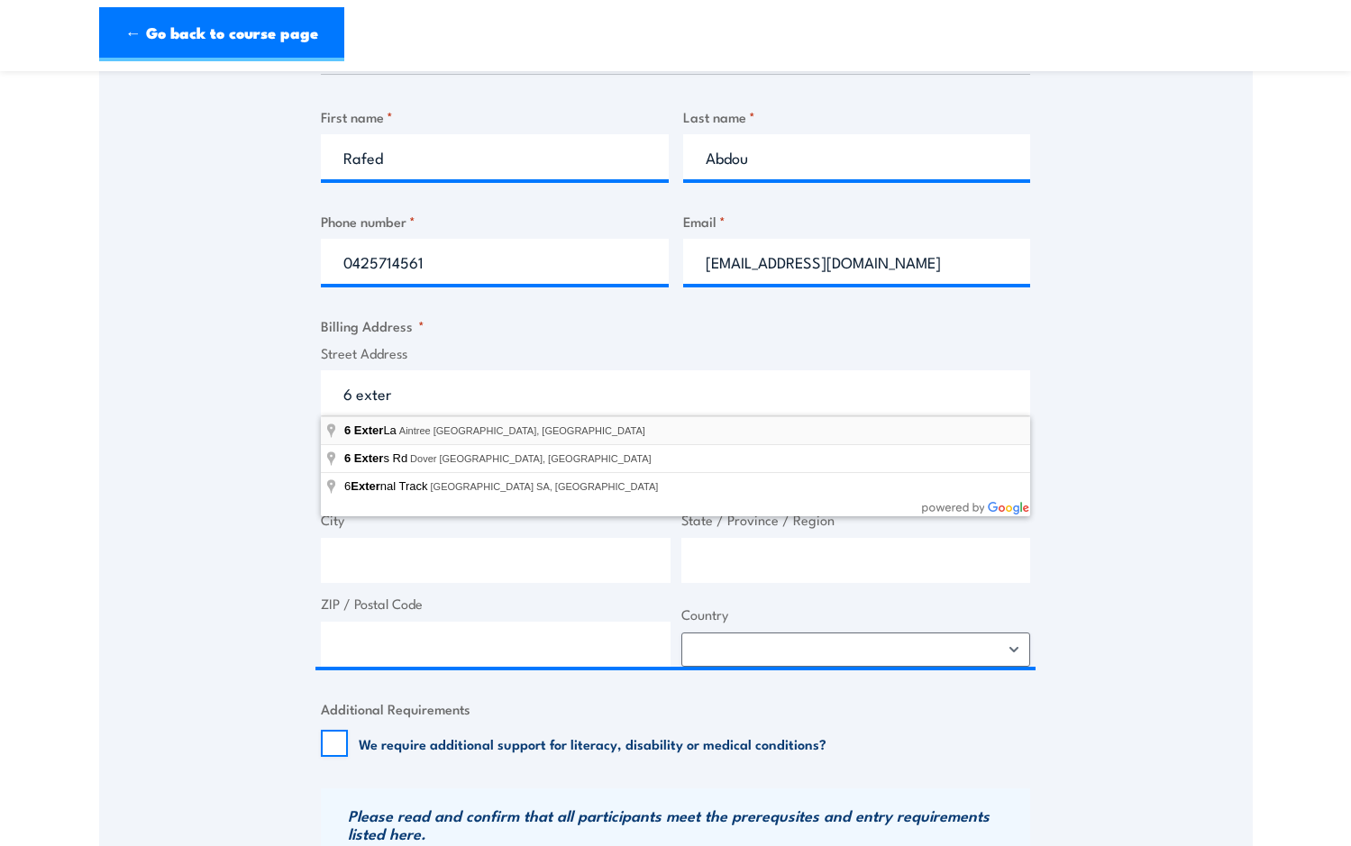
type input "6 Exter La, Aintree VIC, Australia"
type input "6 Exter La"
type input "Aintree"
type input "Victoria"
type input "3336"
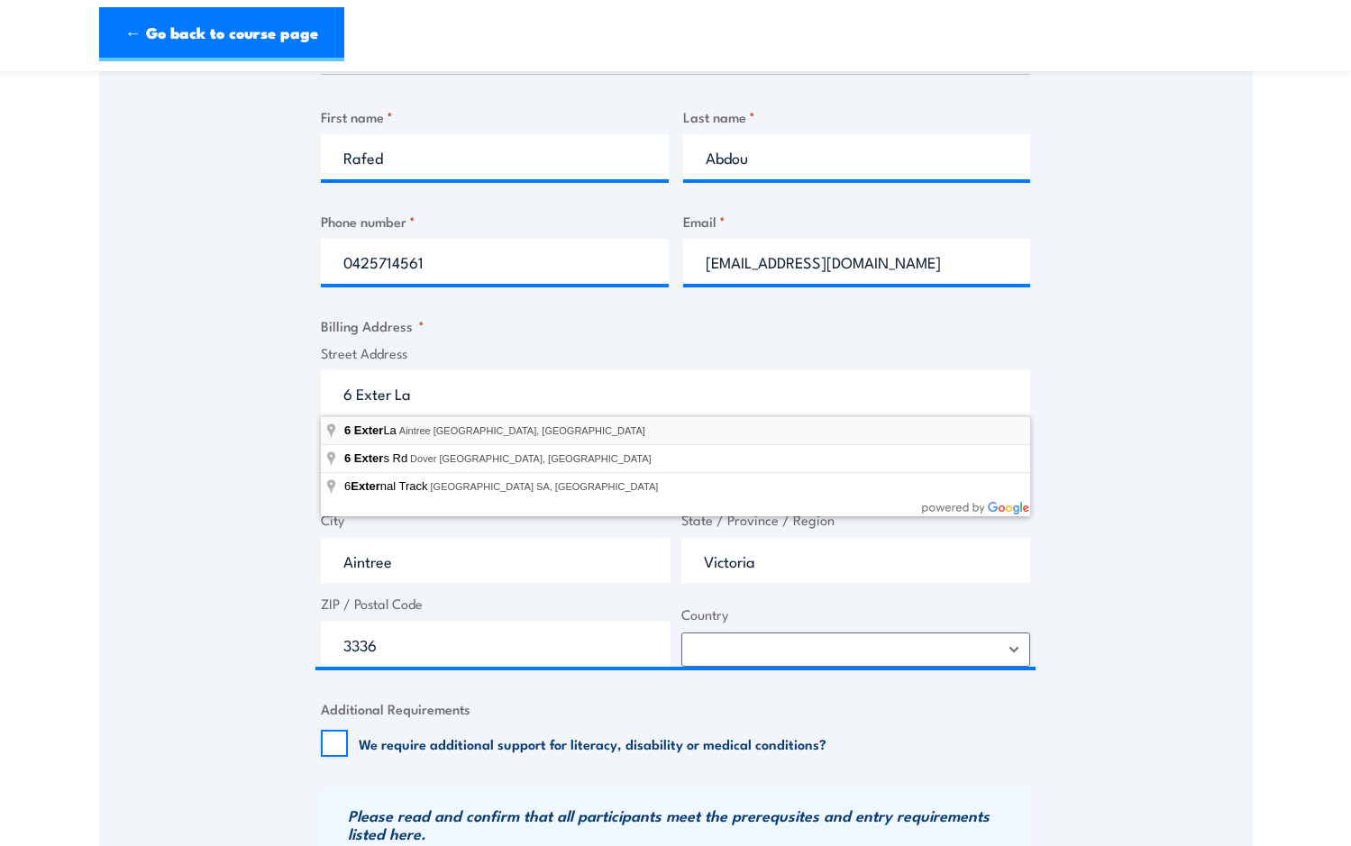
select select "Australia"
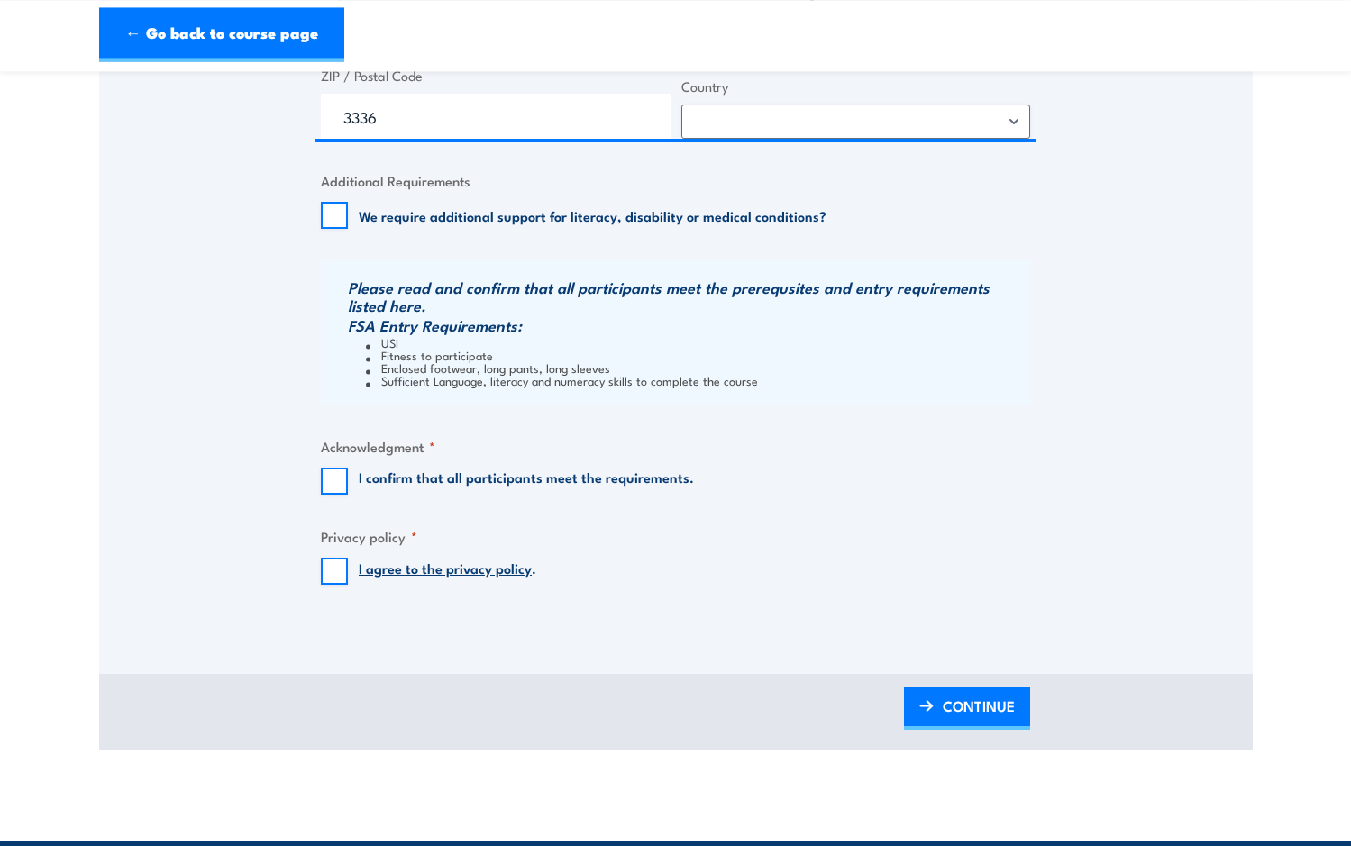
scroll to position [1287, 0]
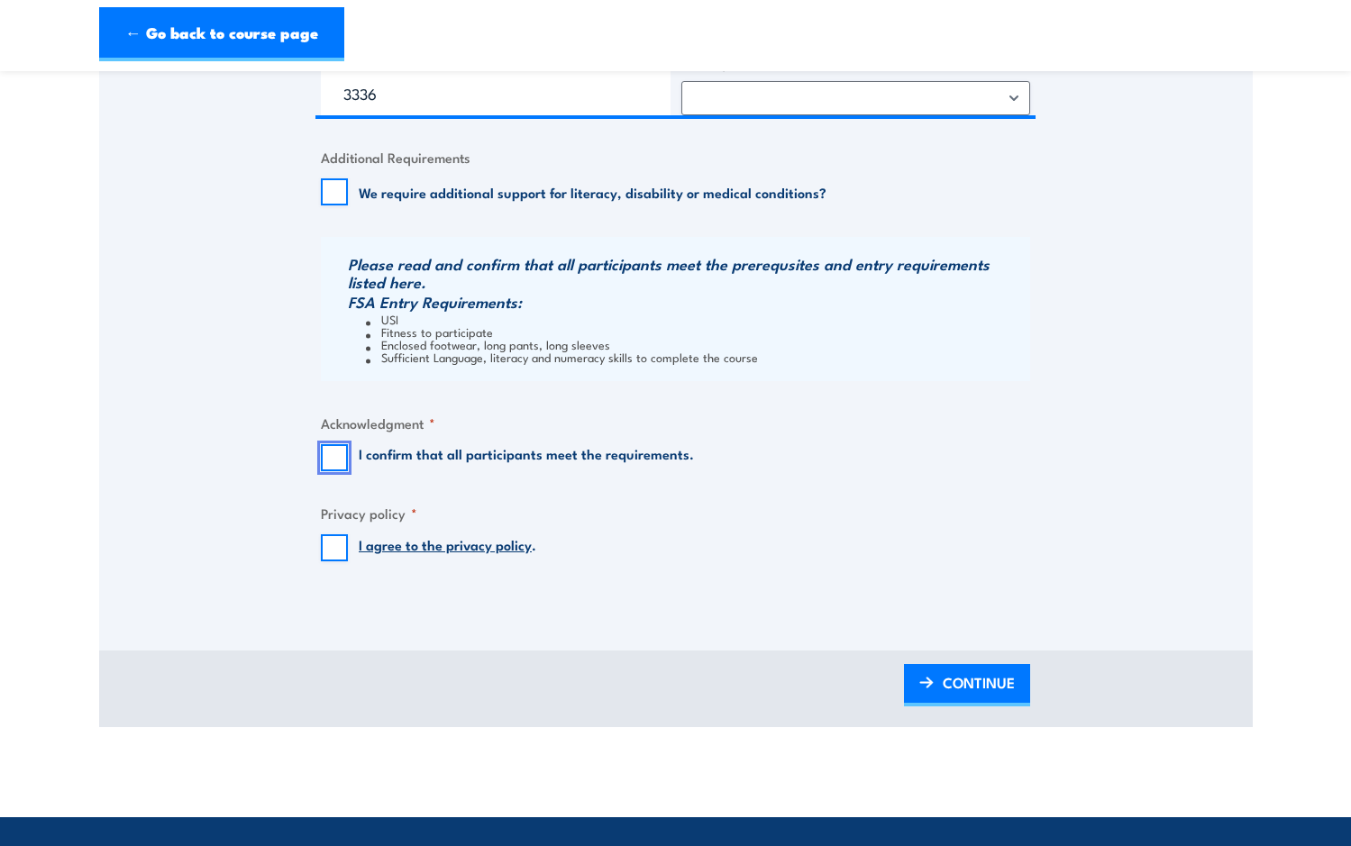
click at [338, 457] on input "I confirm that all participants meet the requirements." at bounding box center [334, 457] width 27 height 27
checkbox input "true"
click at [330, 552] on input "I agree to the privacy policy ." at bounding box center [334, 547] width 27 height 27
checkbox input "true"
click at [965, 690] on span "CONTINUE" at bounding box center [979, 683] width 72 height 48
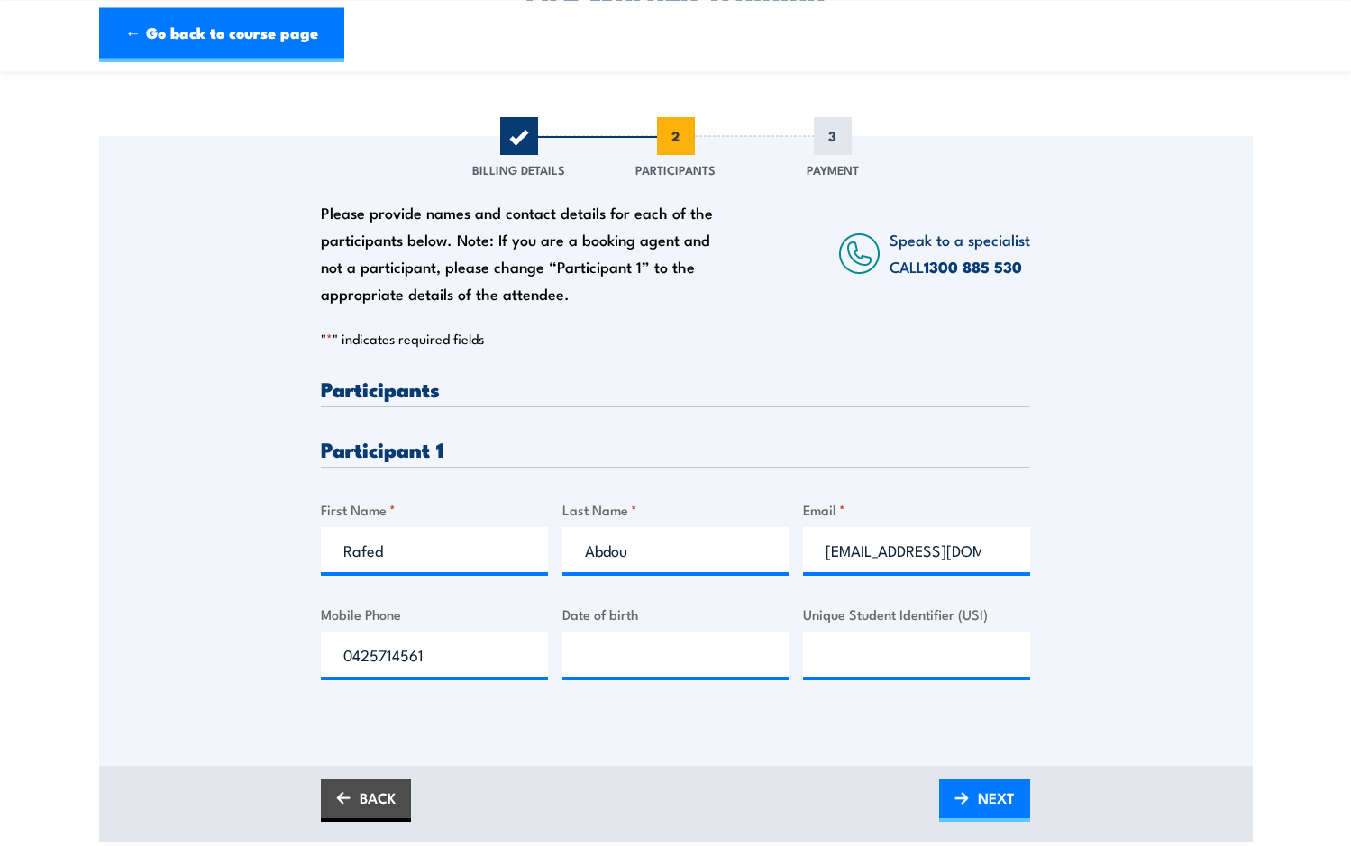
scroll to position [184, 0]
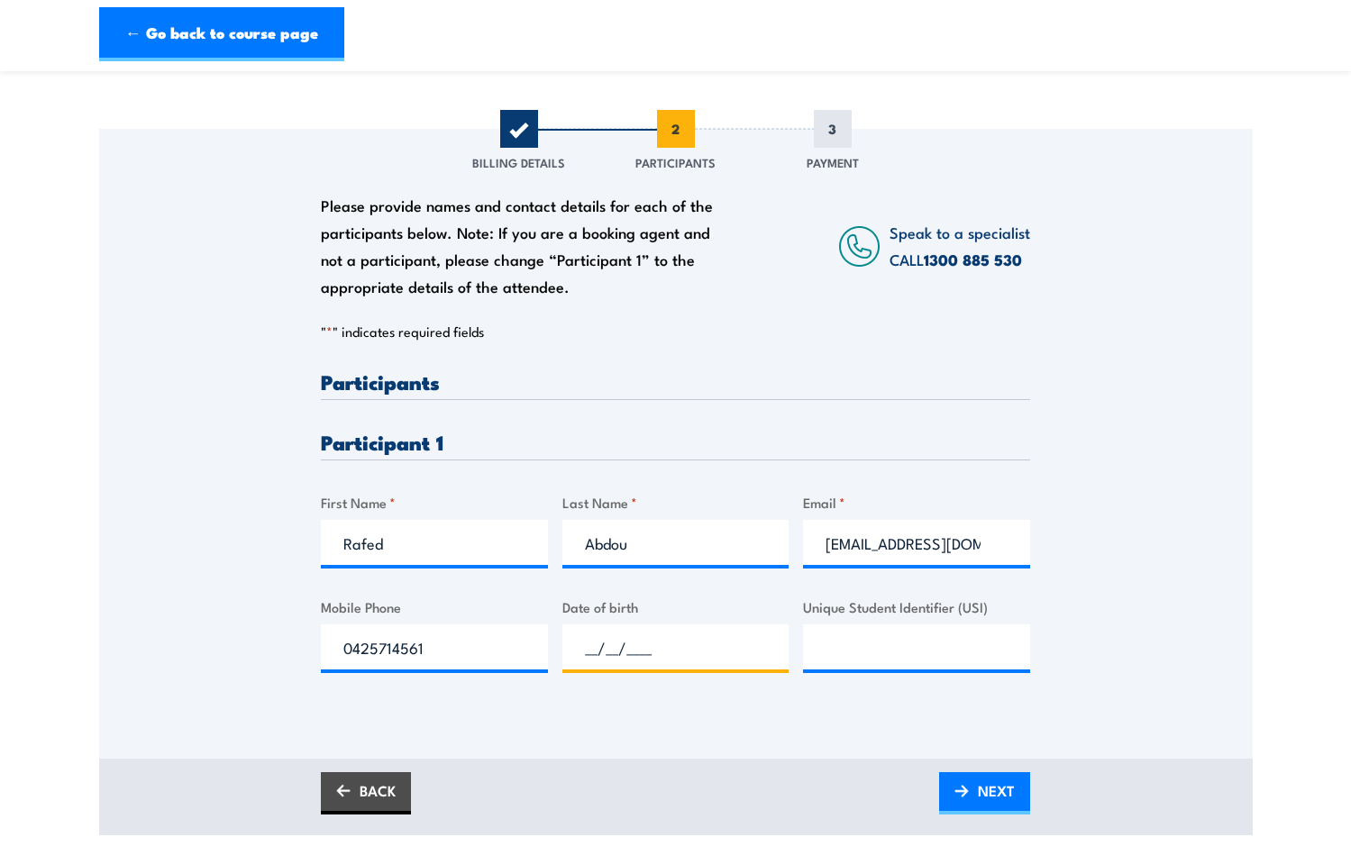
click at [618, 647] on input "__/__/____" at bounding box center [675, 647] width 227 height 45
type input "30/04/1980"
type input "ZMZTKV64N7"
click at [990, 793] on span "NEXT" at bounding box center [996, 791] width 37 height 48
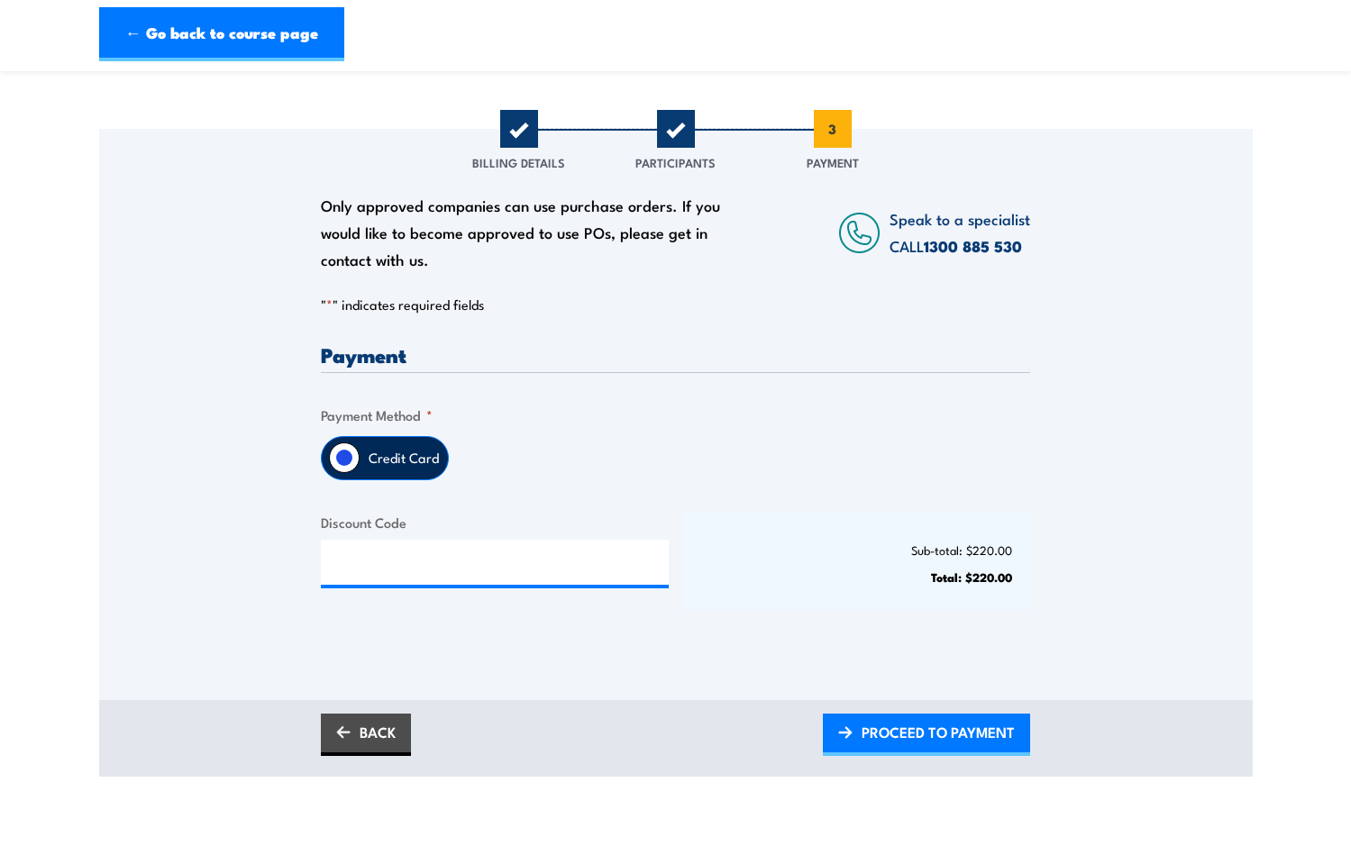
click at [402, 455] on label "Credit Card" at bounding box center [404, 458] width 88 height 42
click at [360, 455] on input "Credit Card" at bounding box center [344, 458] width 31 height 31
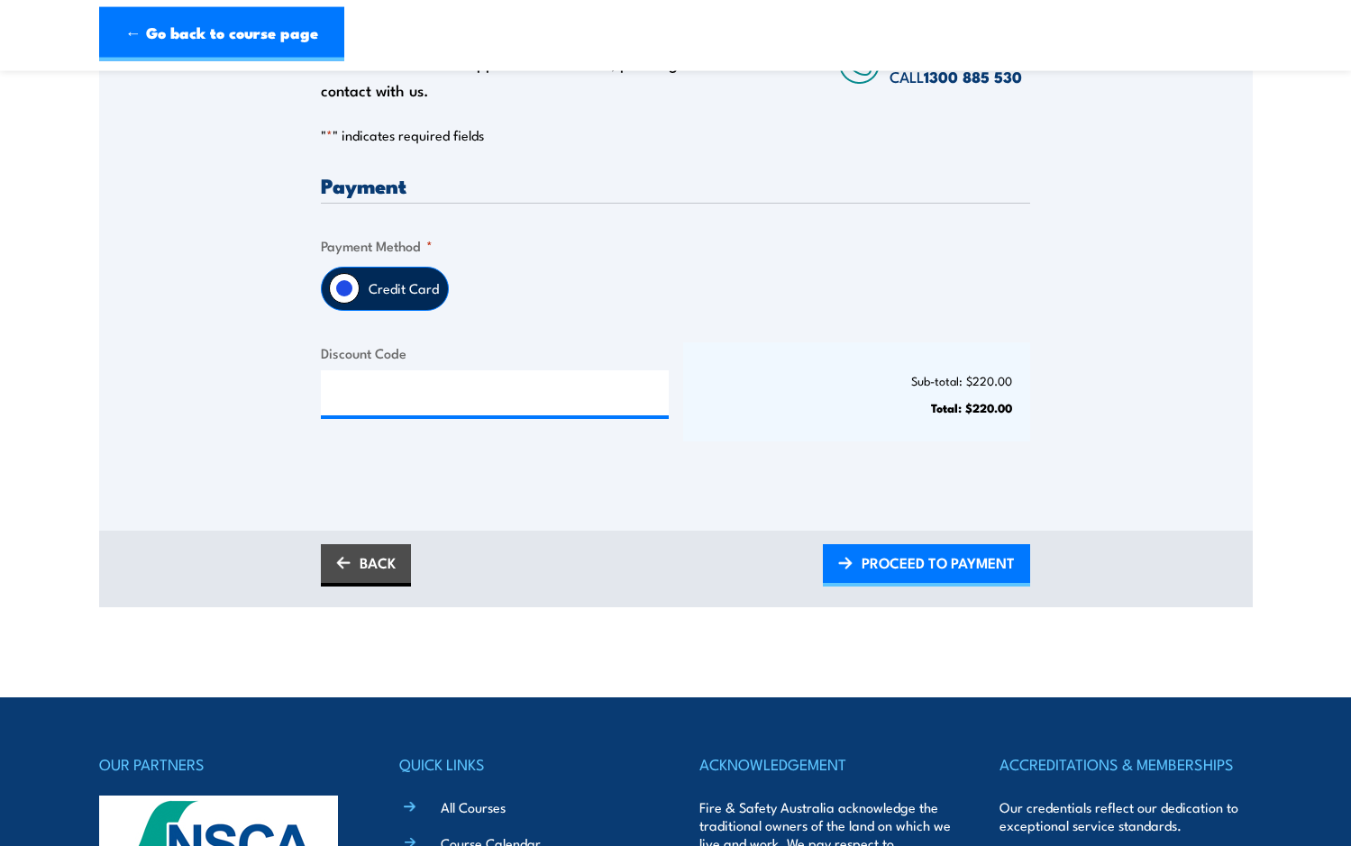
scroll to position [368, 0]
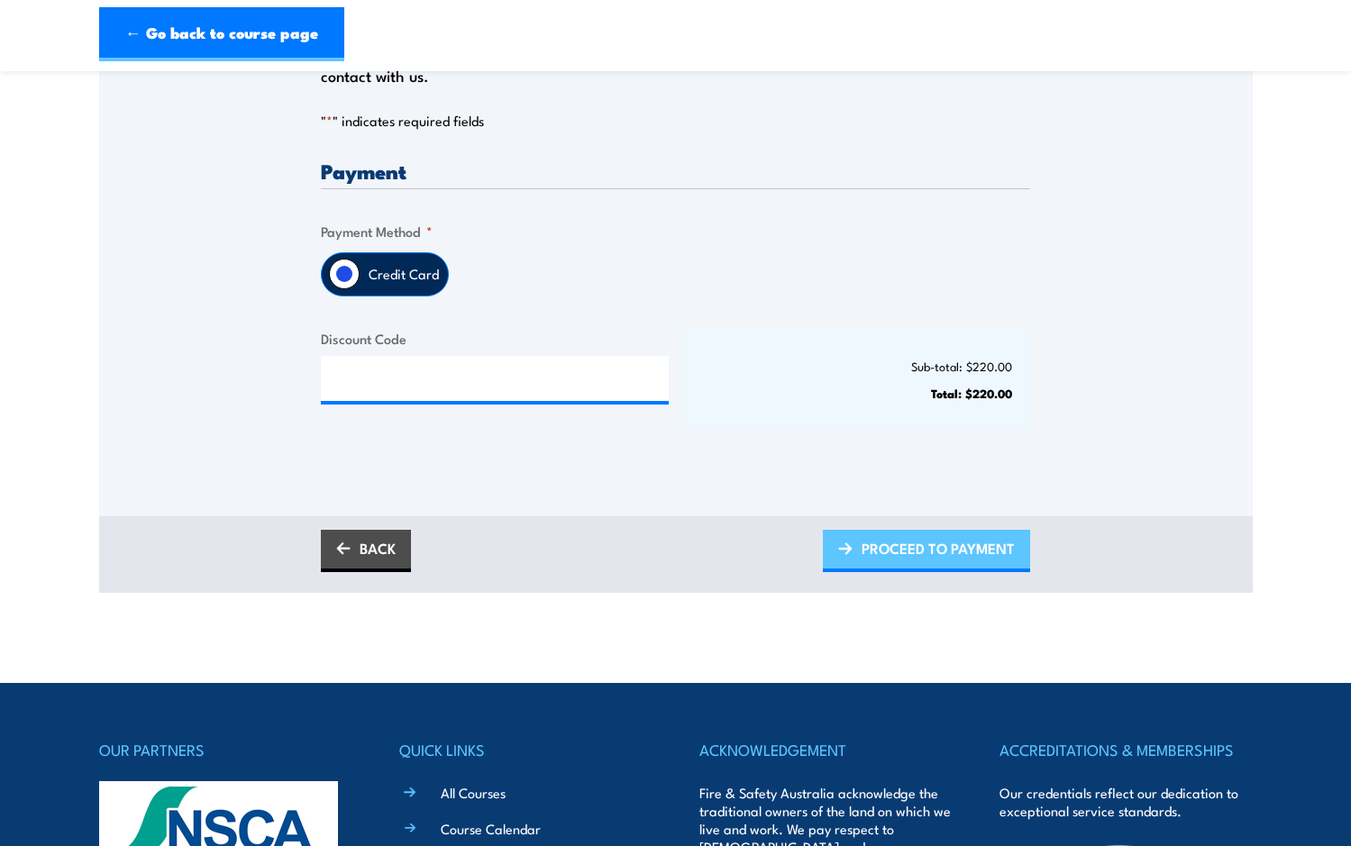
click at [888, 552] on span "PROCEED TO PAYMENT" at bounding box center [938, 549] width 153 height 48
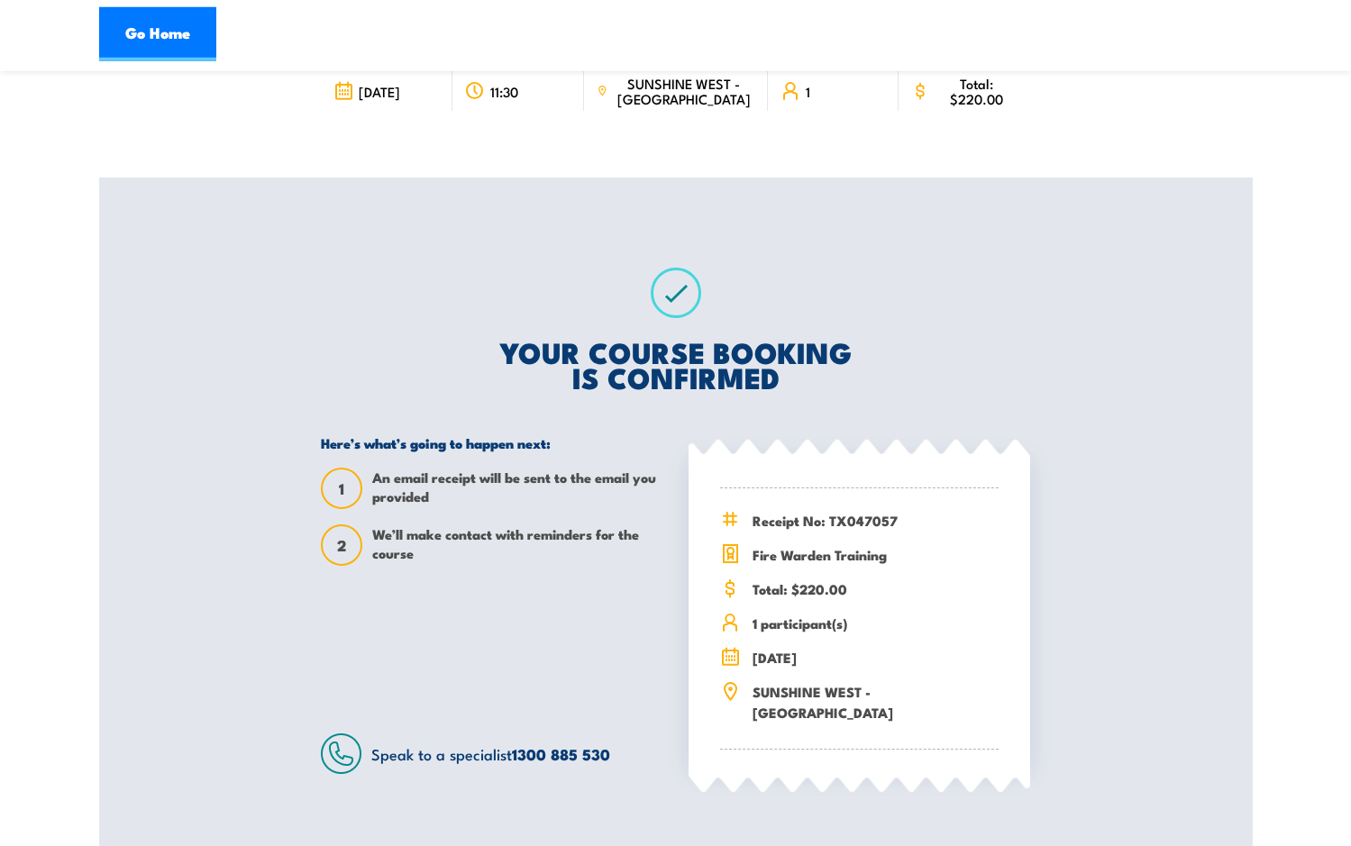
scroll to position [184, 0]
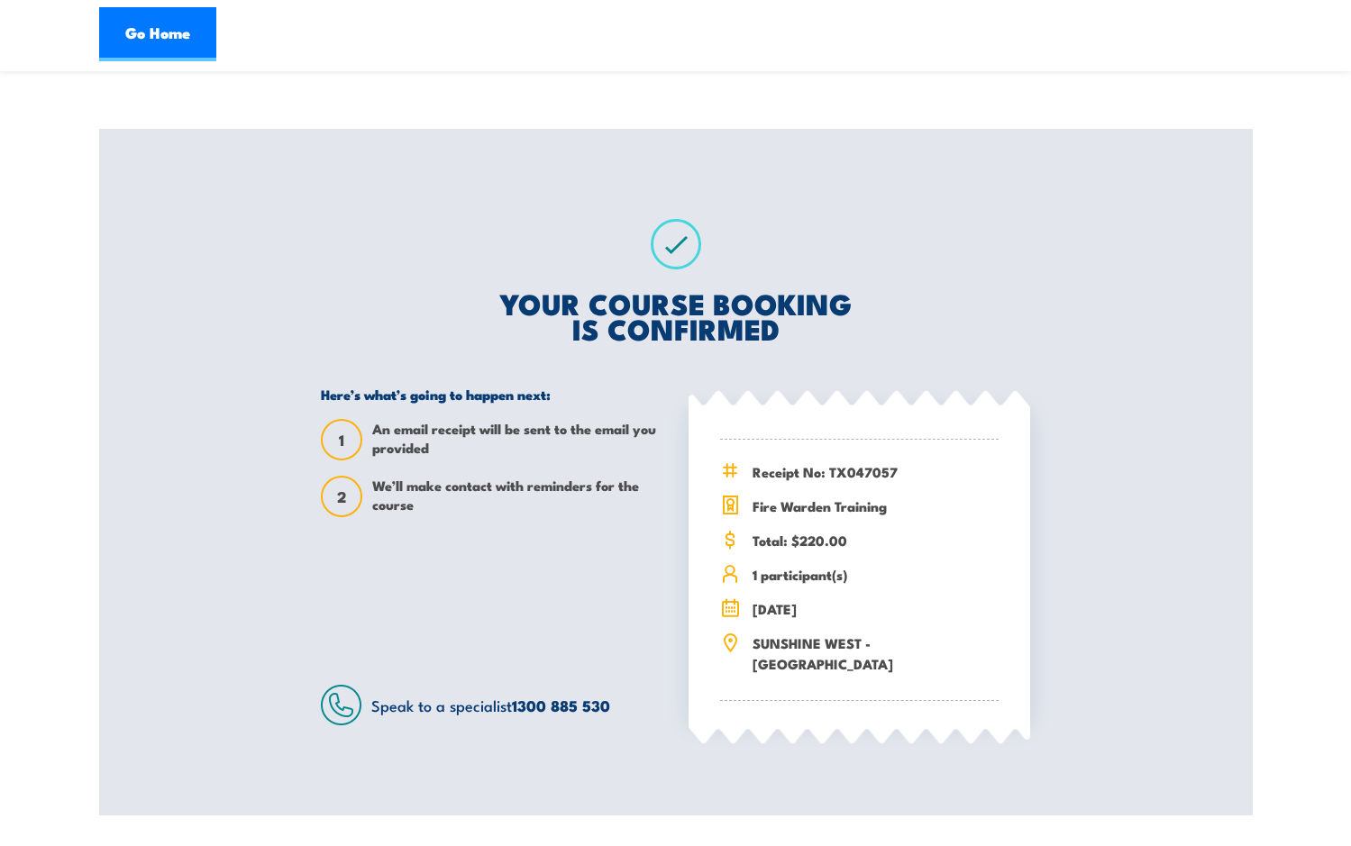
click at [267, 95] on div "Fire Warden Training [DATE] 11:30 1 Total: $220.00" at bounding box center [676, 19] width 1154 height 219
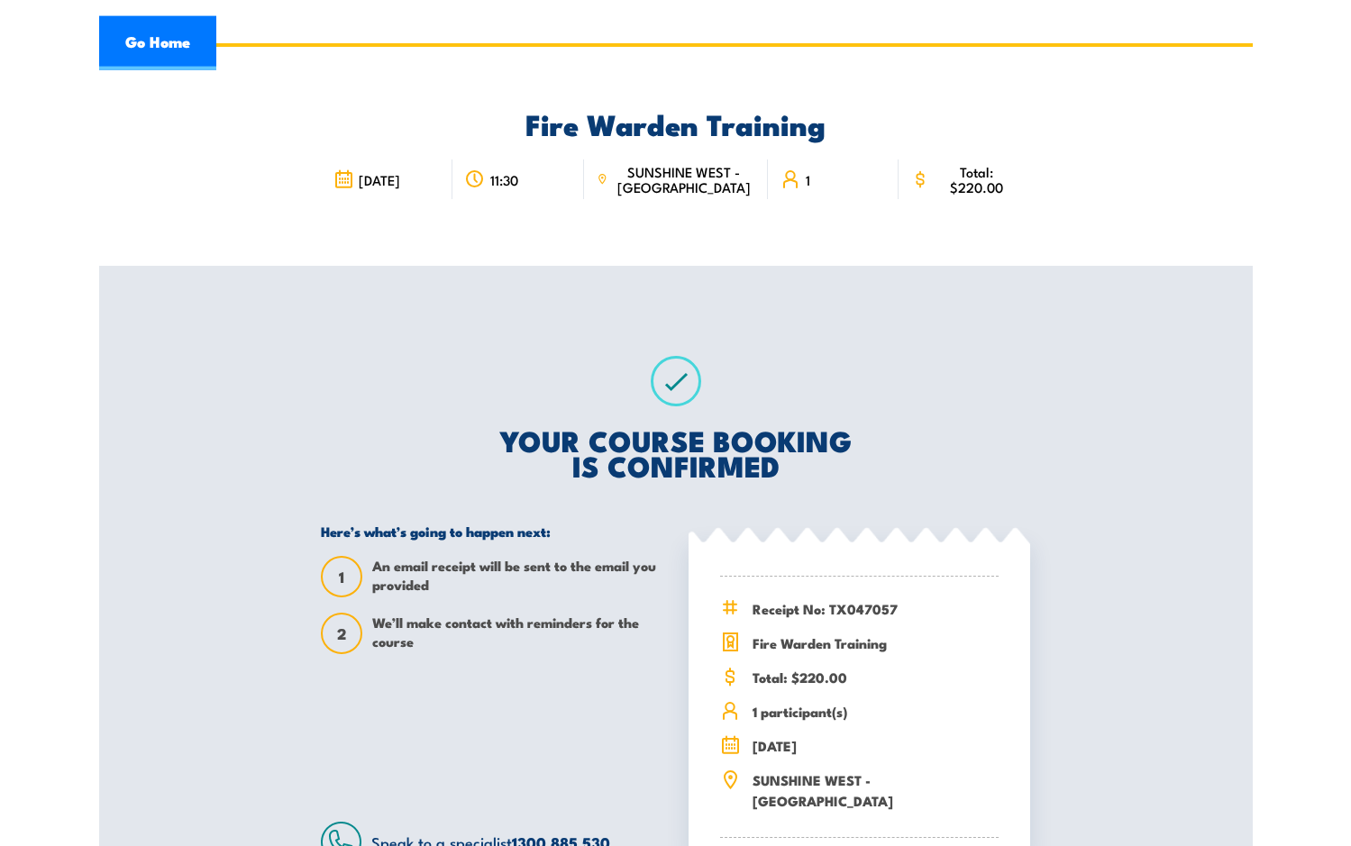
scroll to position [0, 0]
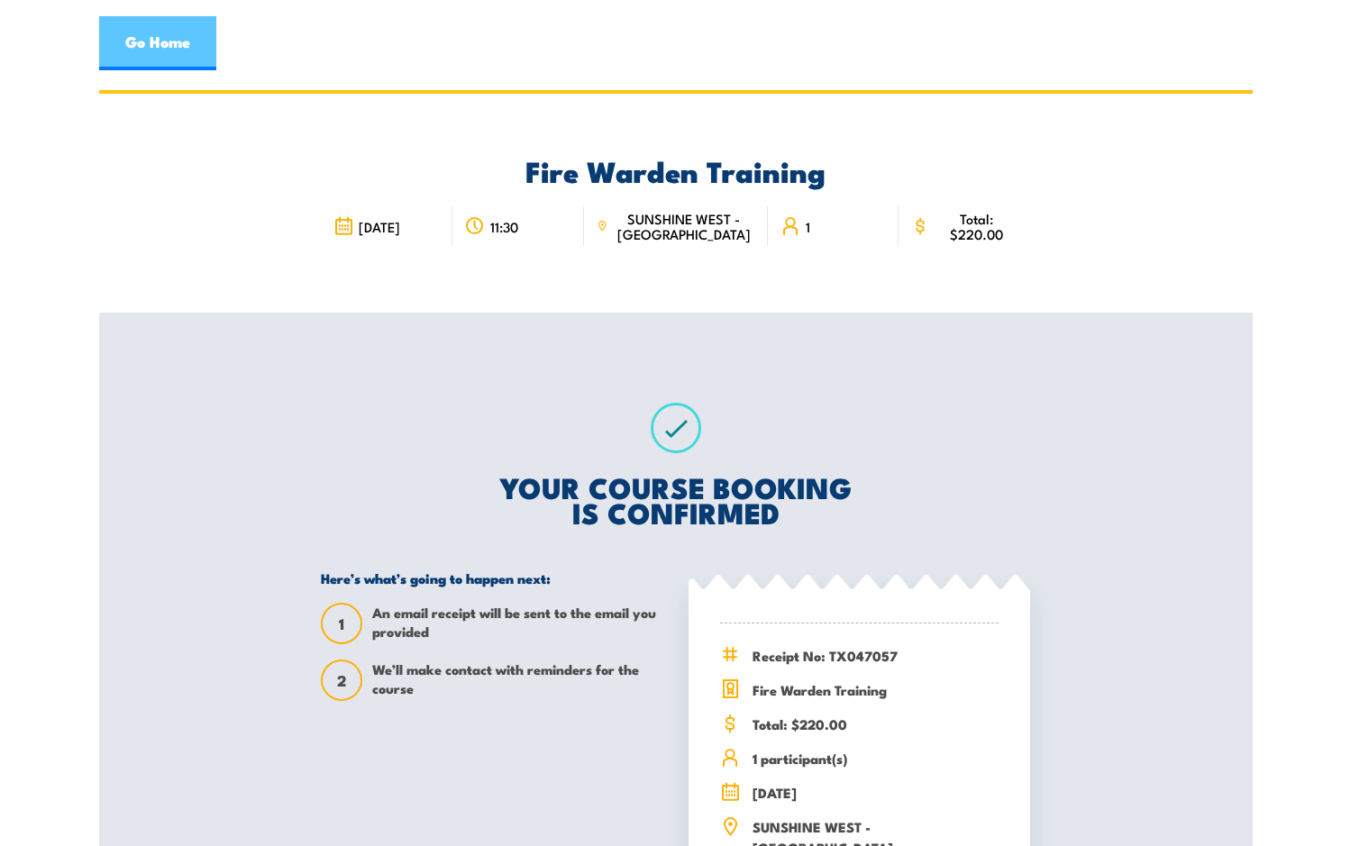
click at [141, 53] on link "Go Home" at bounding box center [157, 43] width 117 height 54
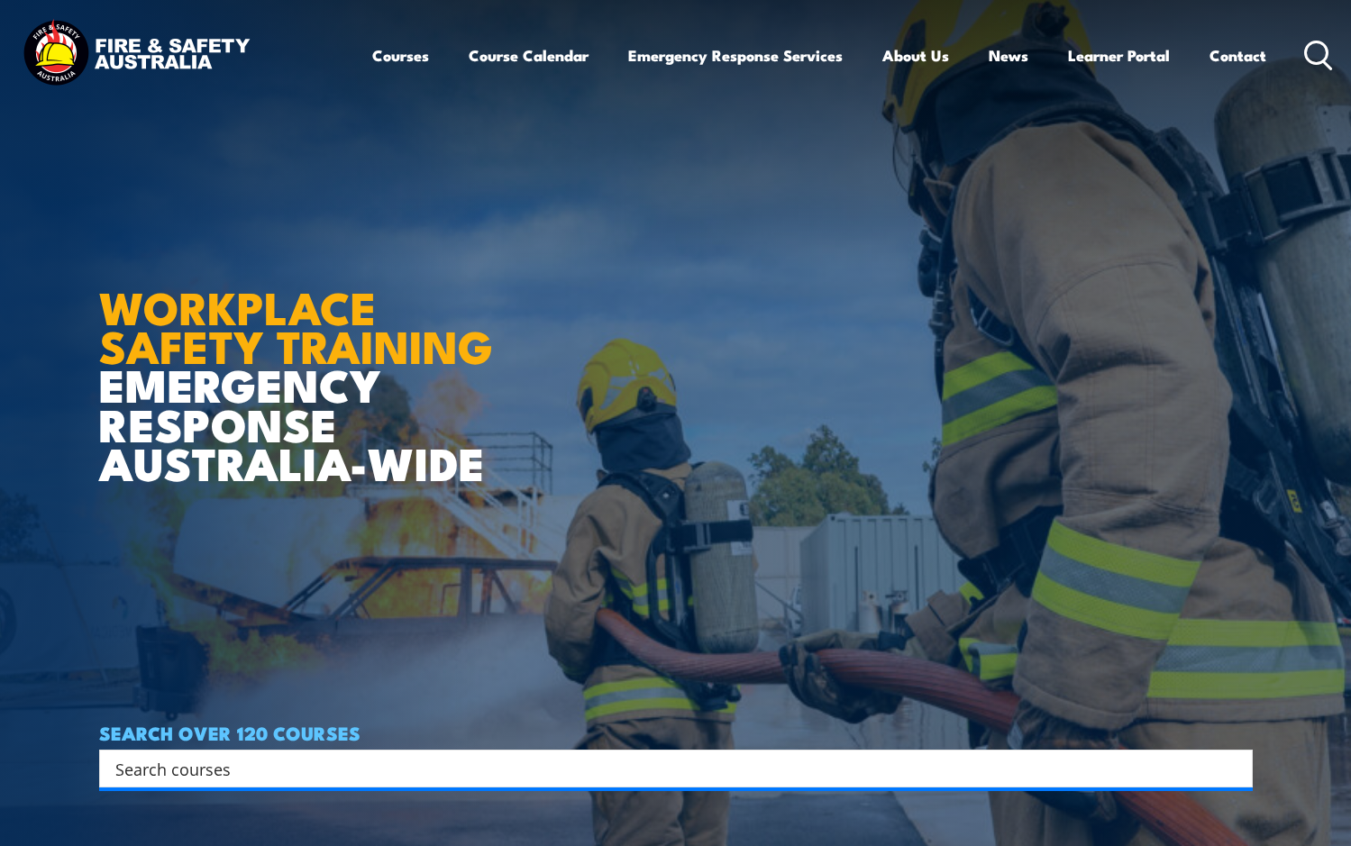
click at [119, 255] on h1 "WORKPLACE SAFETY TRAINING EMERGENCY RESPONSE [GEOGRAPHIC_DATA]-WIDE" at bounding box center [319, 362] width 441 height 240
